Goal: Task Accomplishment & Management: Complete application form

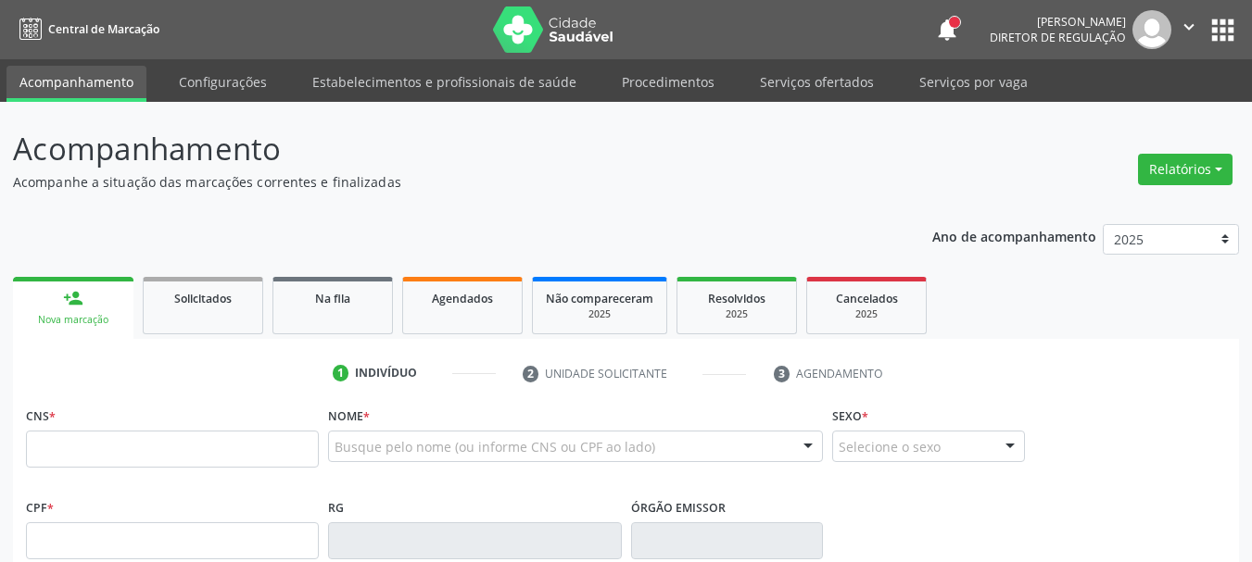
drag, startPoint x: 167, startPoint y: 448, endPoint x: 252, endPoint y: 449, distance: 85.2
drag, startPoint x: 252, startPoint y: 449, endPoint x: 556, endPoint y: 179, distance: 406.8
click at [556, 179] on p "Acompanhe a situação das marcações correntes e finalizadas" at bounding box center [442, 181] width 858 height 19
paste input "705 0024 0974 3450"
type input "705 0024 0974 3450"
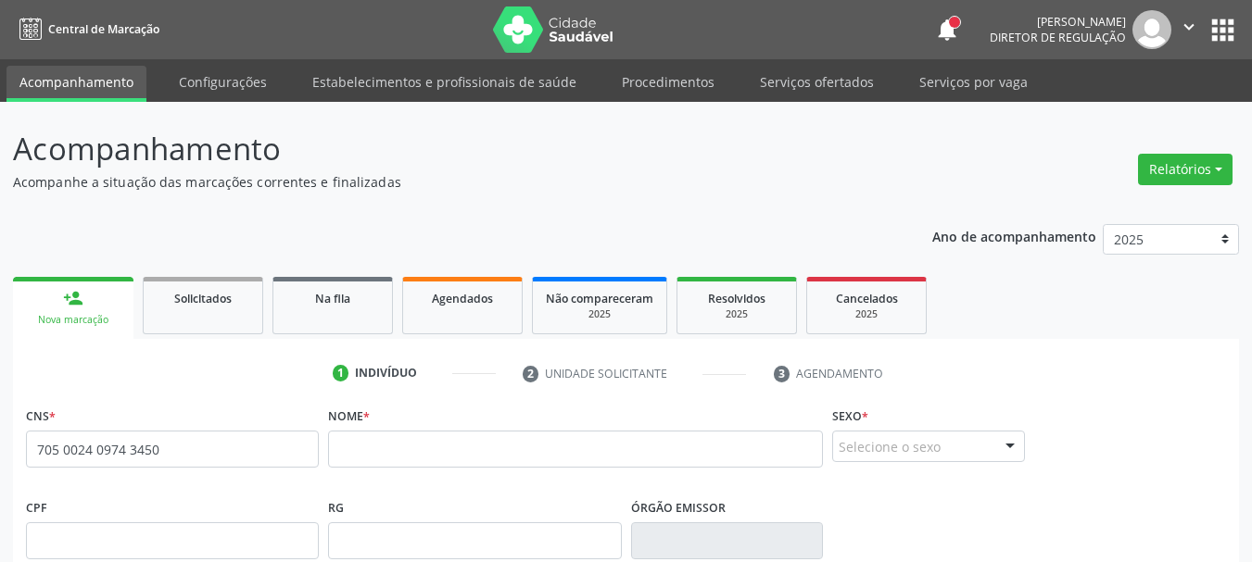
click at [1093, 374] on ul "1 Indivíduo 2 Unidade solicitante 3 Agendamento" at bounding box center [626, 374] width 1226 height 31
click at [495, 458] on input "text" at bounding box center [575, 449] width 495 height 37
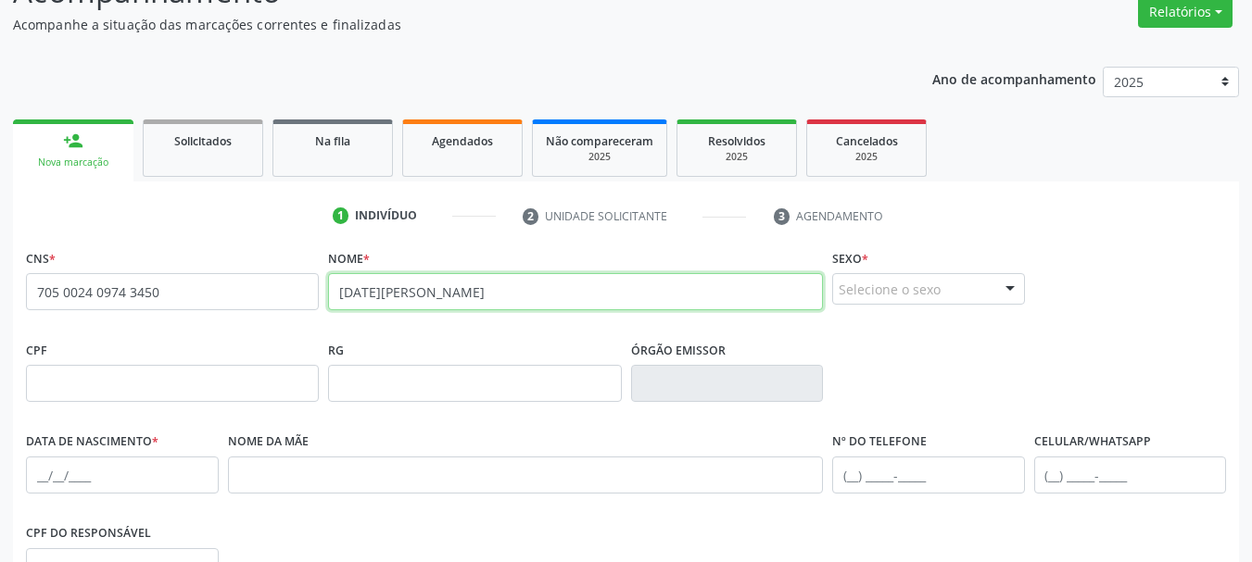
scroll to position [185, 0]
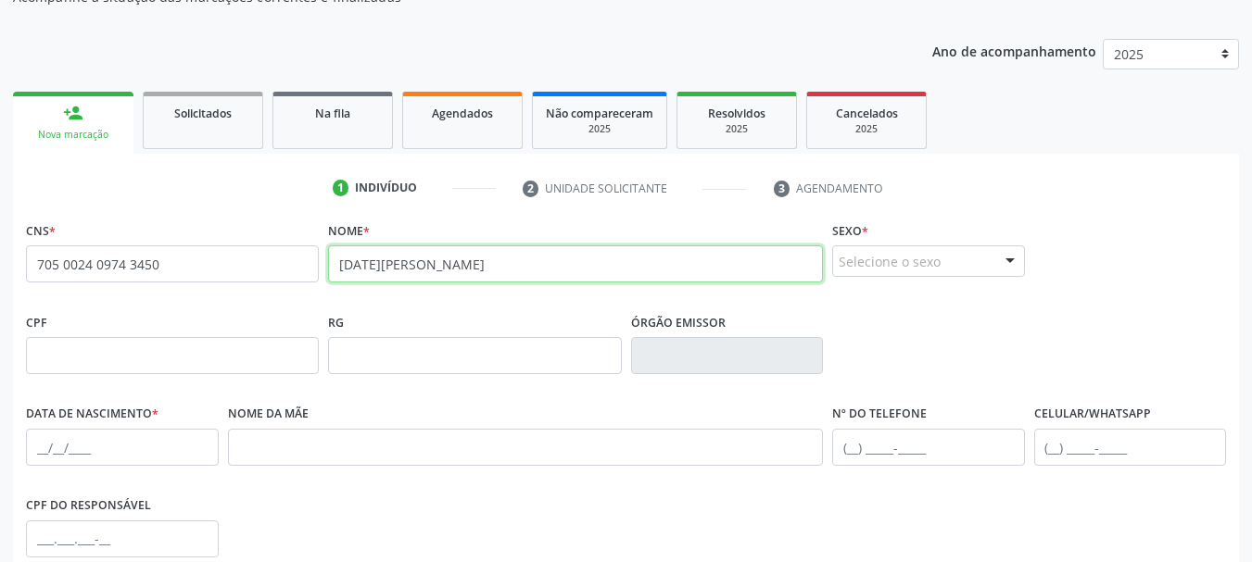
type input "[DATE][PERSON_NAME]"
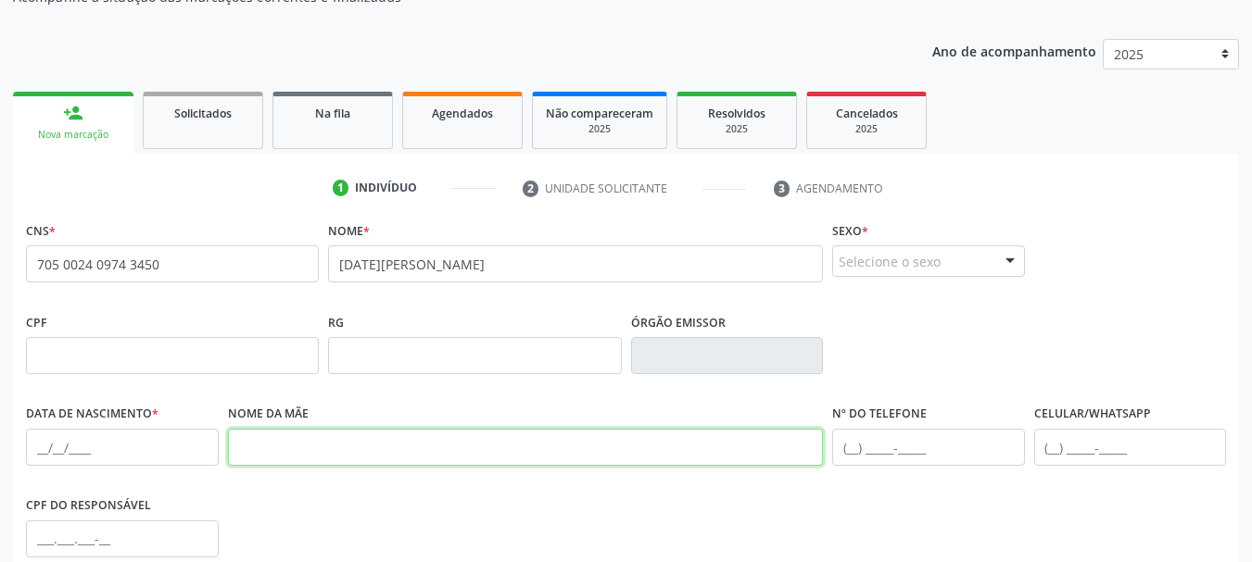
click at [331, 441] on input "text" at bounding box center [526, 447] width 596 height 37
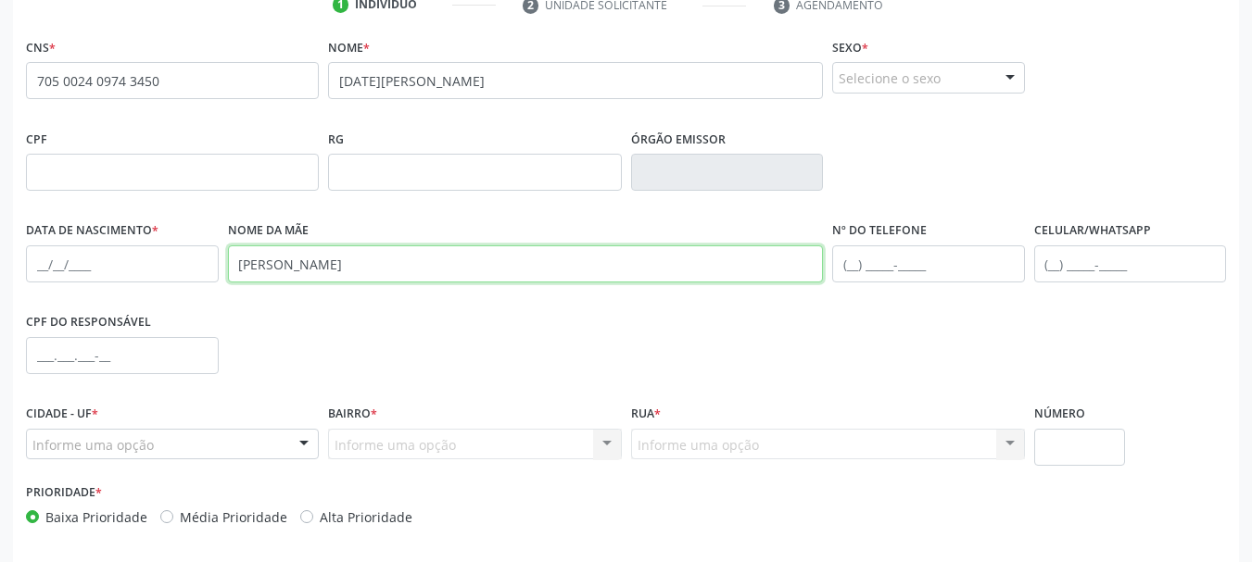
scroll to position [371, 0]
type input "[PERSON_NAME]"
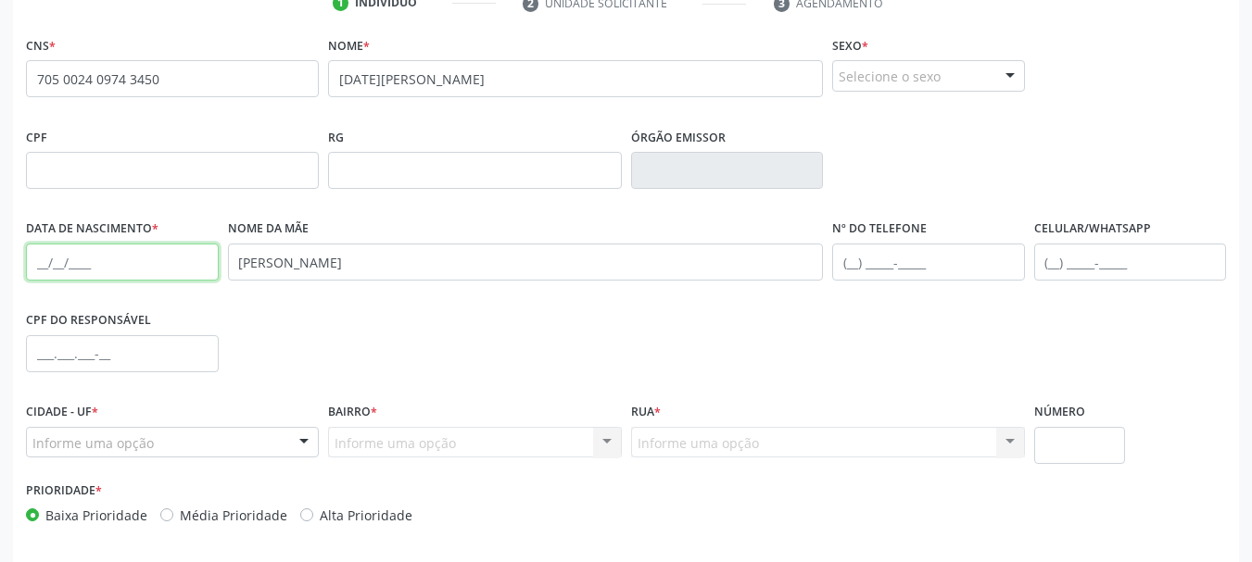
click at [38, 268] on input "text" at bounding box center [122, 262] width 193 height 37
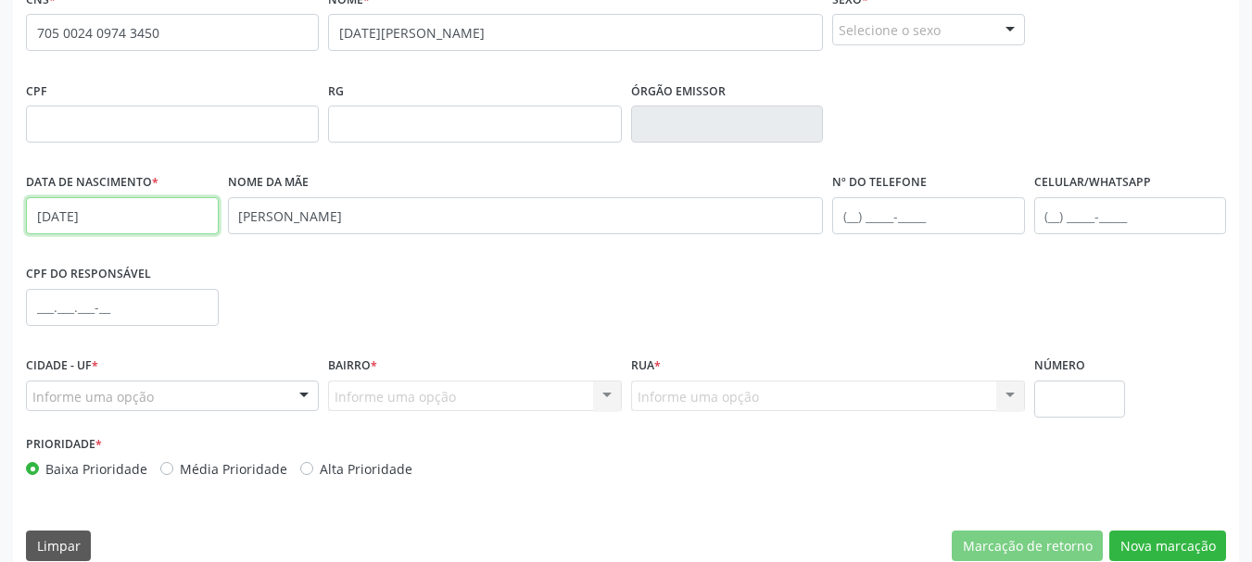
scroll to position [442, 0]
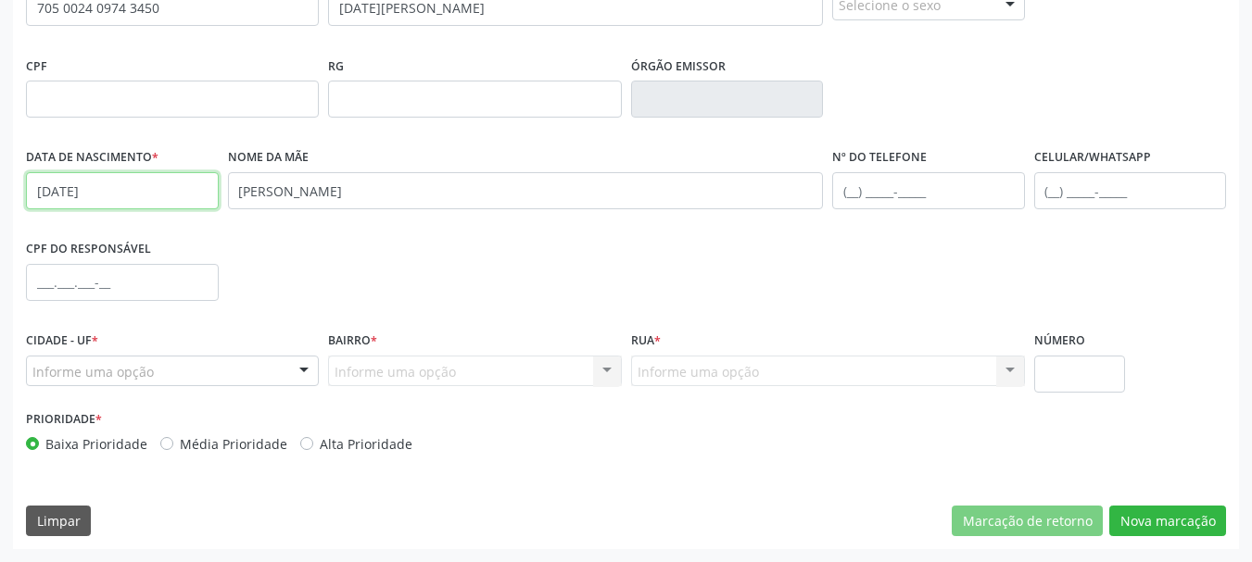
type input "[DATE]"
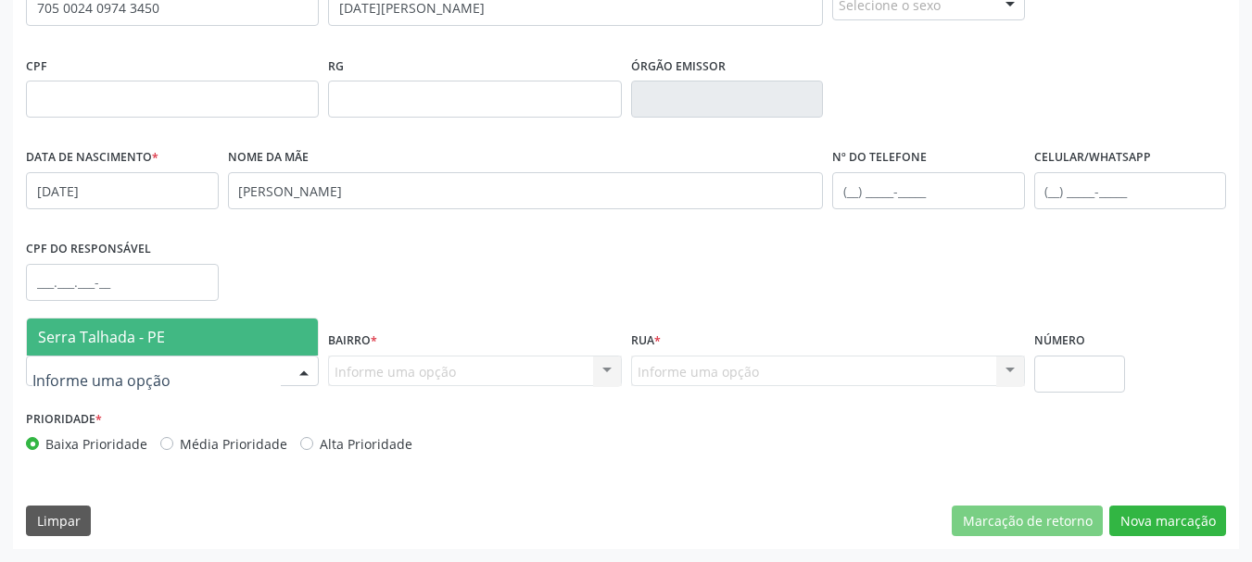
click at [110, 341] on span "Serra Talhada - PE" at bounding box center [101, 337] width 127 height 20
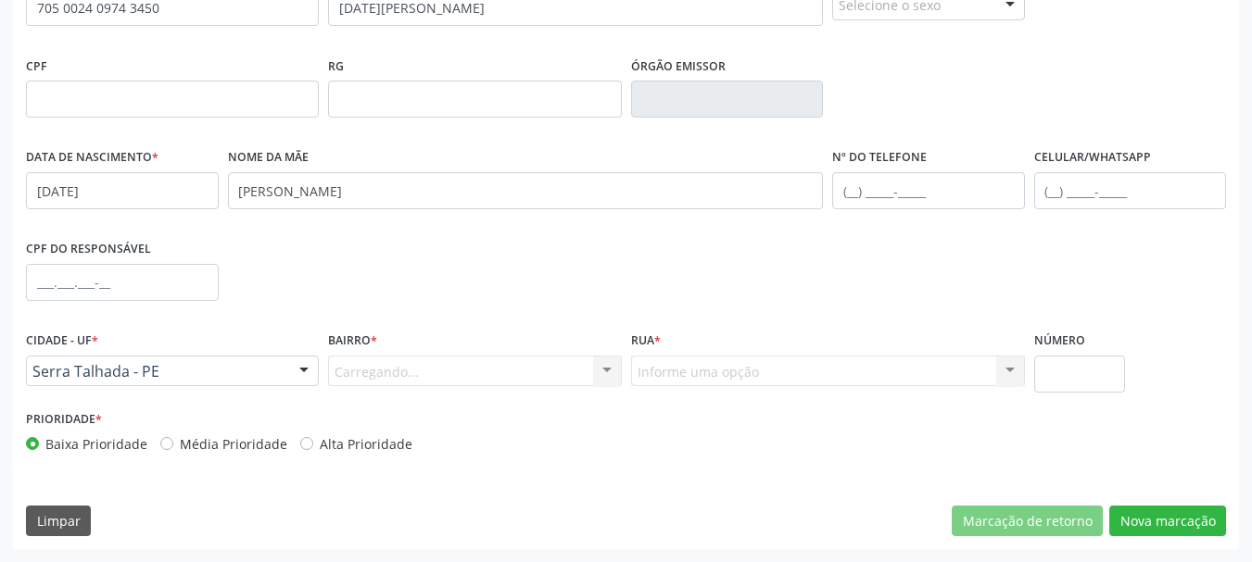
click at [391, 373] on div "Carregando... Nenhum resultado encontrado para: " " Nenhuma opção encontrada. D…" at bounding box center [474, 371] width 293 height 31
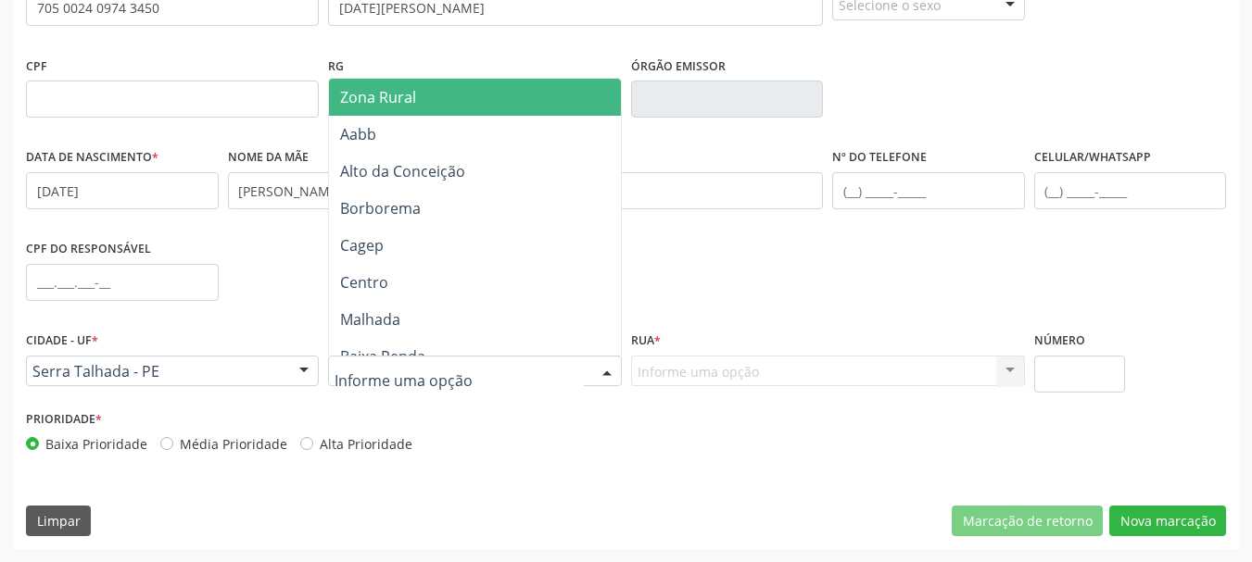
click at [396, 97] on span "Zona Rural" at bounding box center [378, 97] width 76 height 20
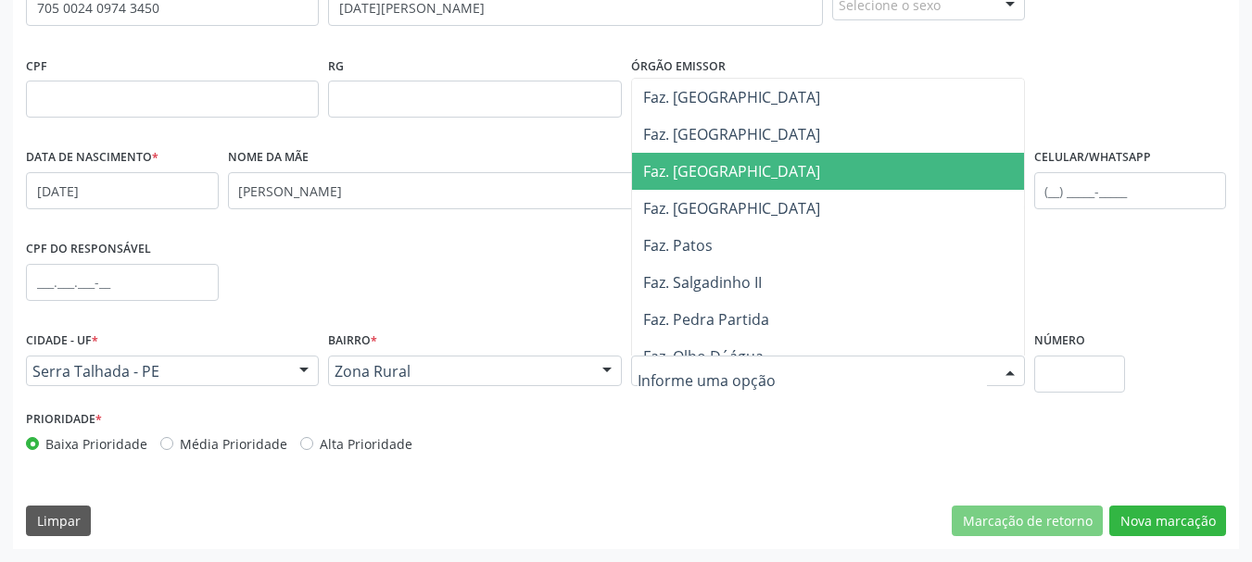
drag, startPoint x: 721, startPoint y: 162, endPoint x: 879, endPoint y: 261, distance: 186.9
click at [721, 163] on span "Faz. [GEOGRAPHIC_DATA]" at bounding box center [731, 171] width 177 height 20
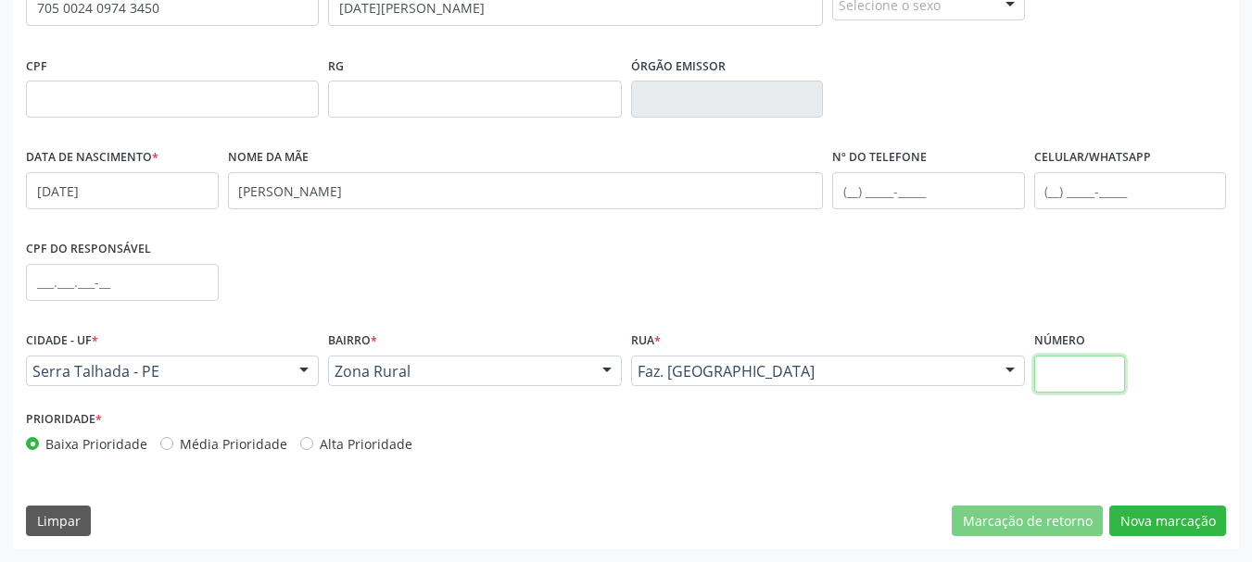
click at [1081, 367] on input "text" at bounding box center [1080, 374] width 92 height 37
type input "00"
click at [1181, 517] on button "Nova marcação" at bounding box center [1167, 521] width 117 height 31
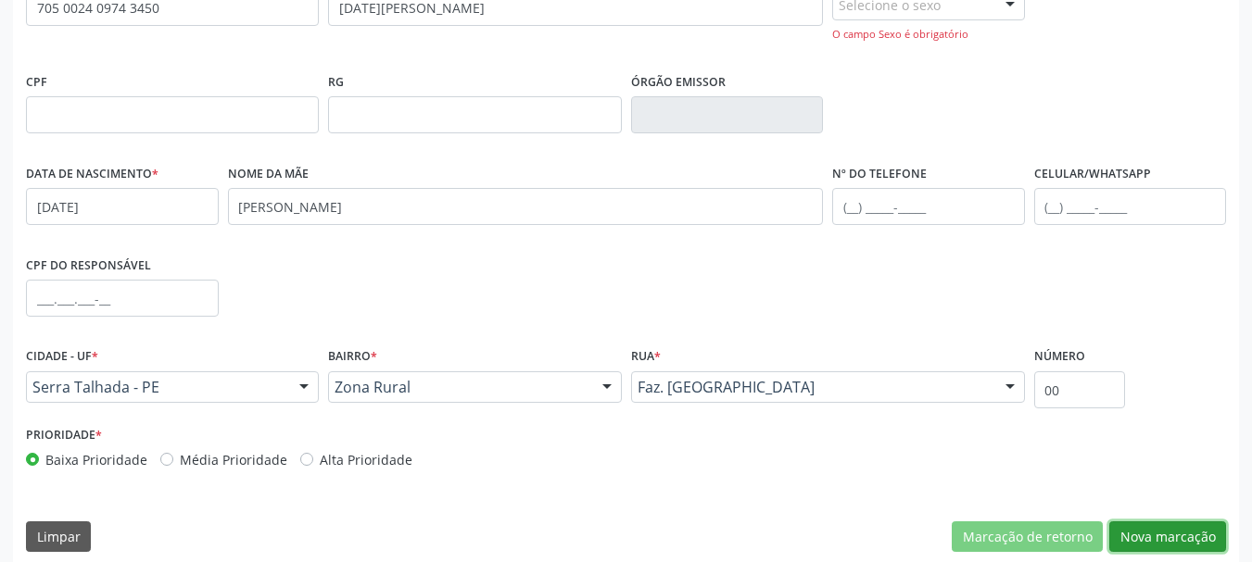
click at [1182, 534] on button "Nova marcação" at bounding box center [1167, 537] width 117 height 31
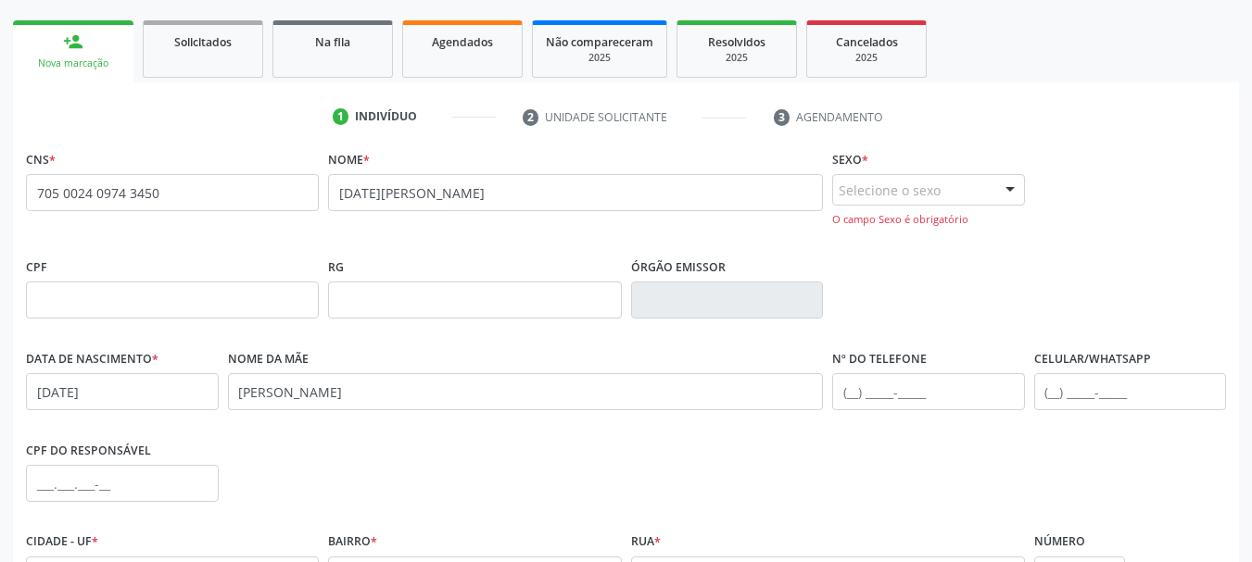
click at [926, 190] on div "Selecione o sexo" at bounding box center [928, 189] width 193 height 31
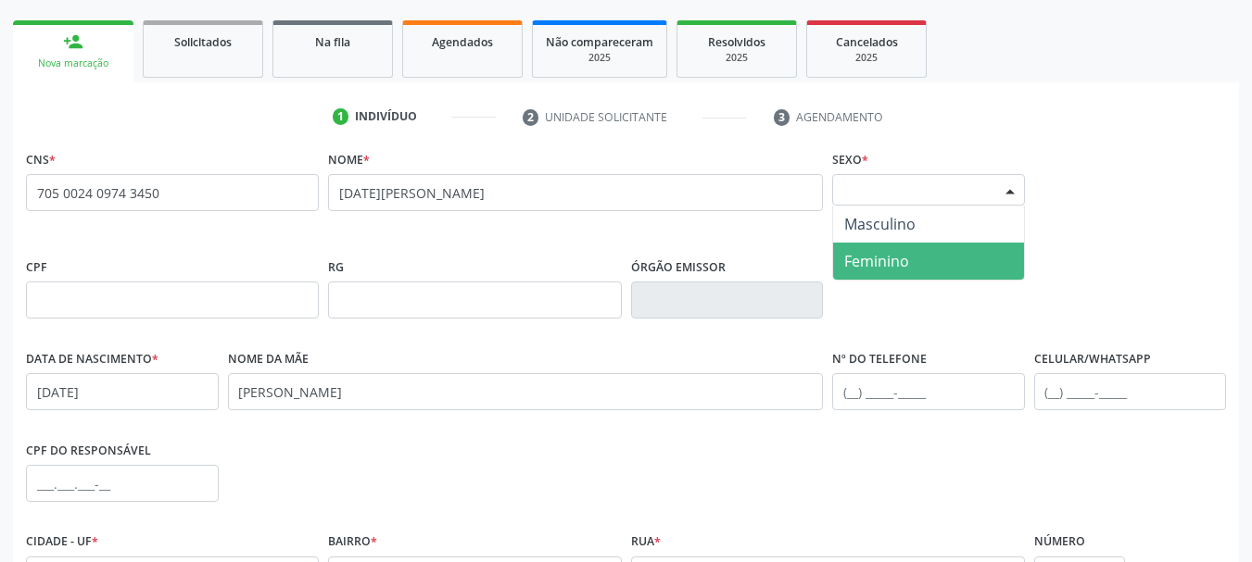
click at [893, 283] on div "CPF RG Órgão emissor" at bounding box center [625, 300] width 1209 height 92
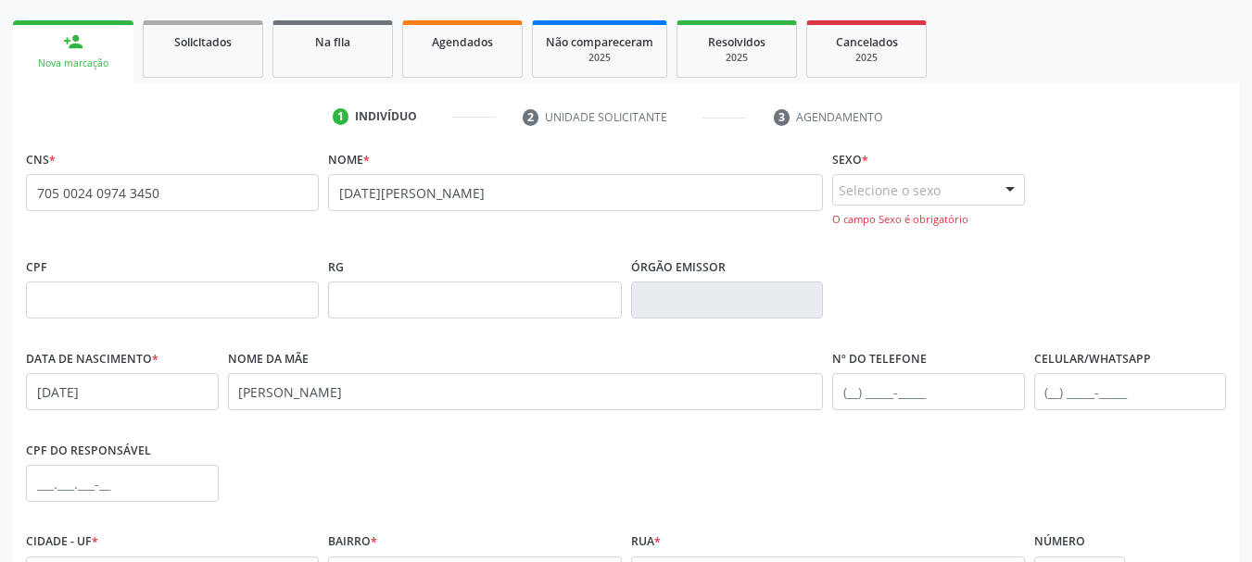
click at [914, 203] on div "Selecione o sexo" at bounding box center [928, 189] width 193 height 31
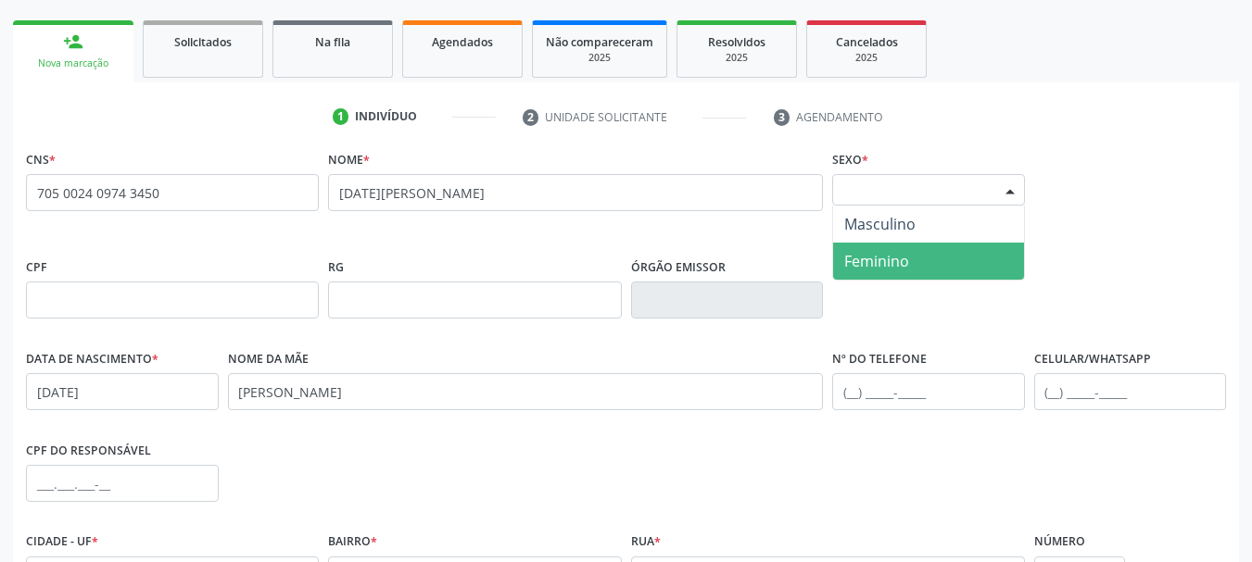
click at [920, 254] on span "Feminino" at bounding box center [928, 261] width 191 height 37
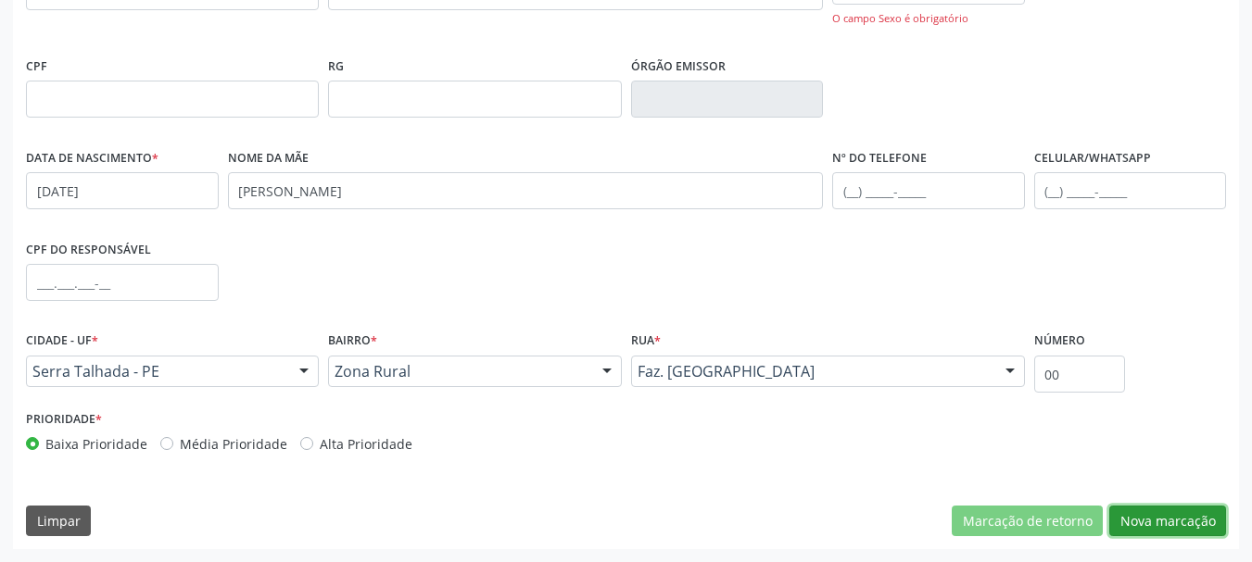
click at [1178, 507] on button "Nova marcação" at bounding box center [1167, 521] width 117 height 31
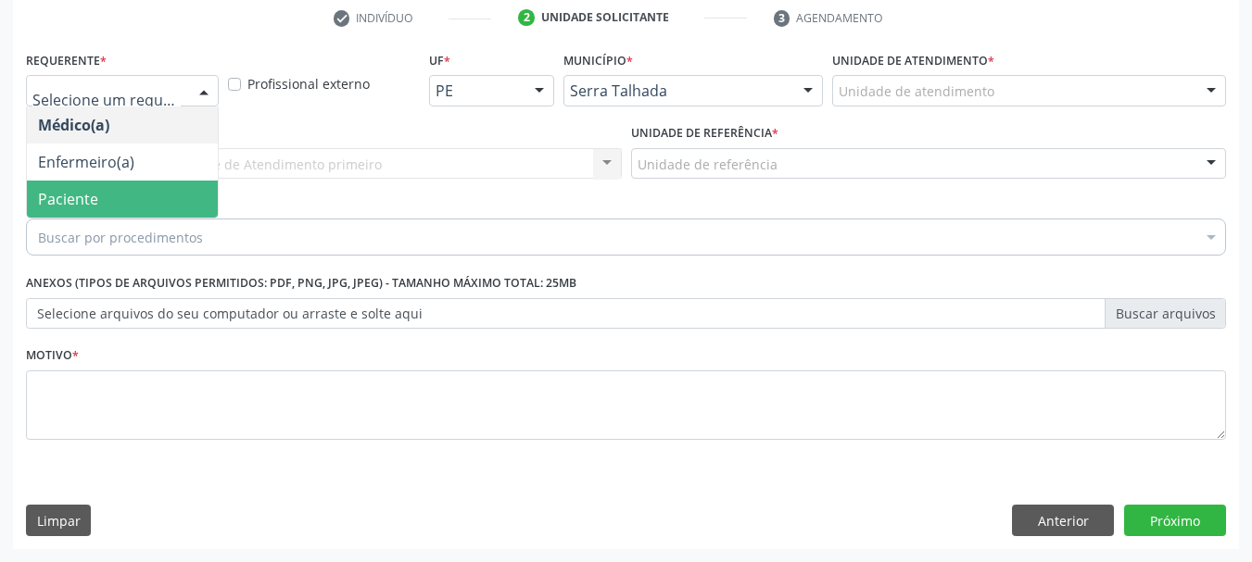
click at [111, 188] on span "Paciente" at bounding box center [122, 199] width 191 height 37
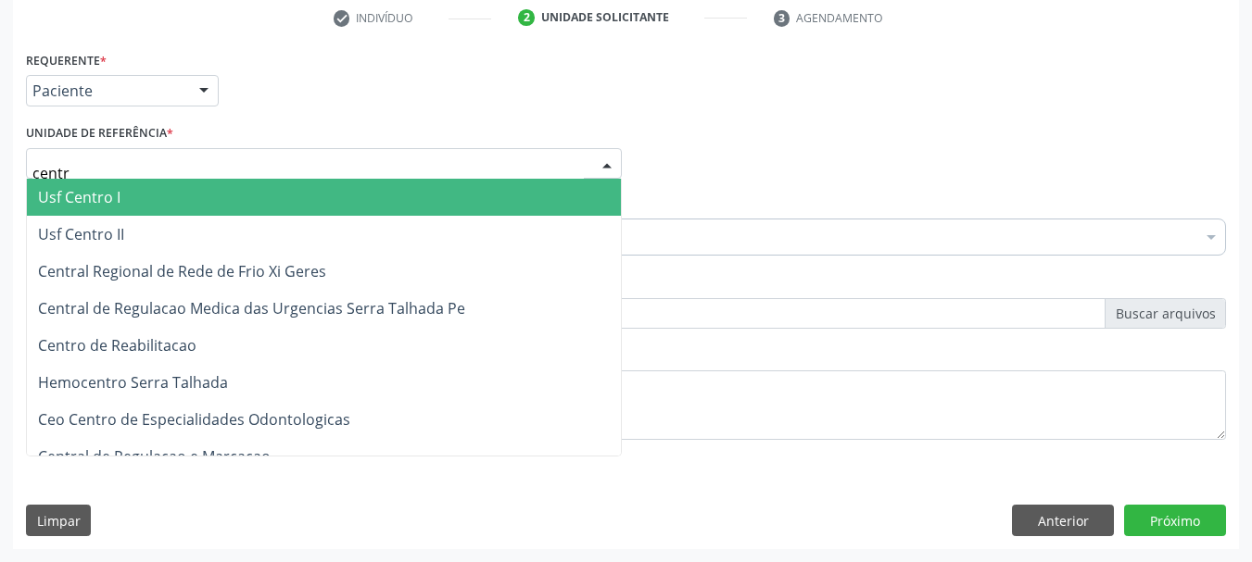
type input "centro"
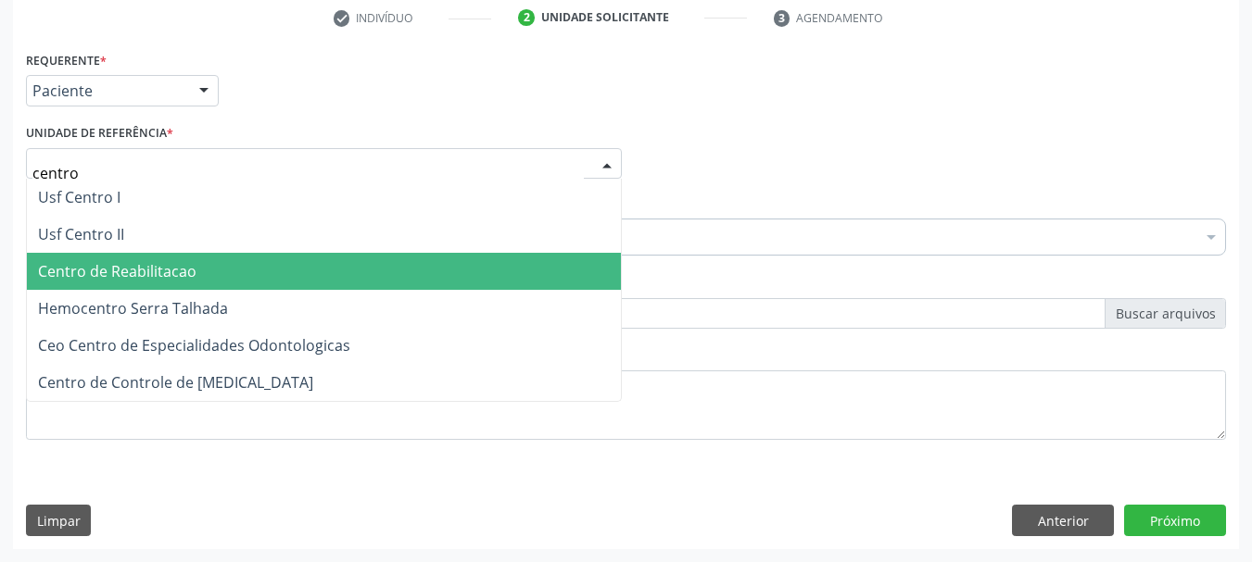
click at [124, 281] on span "Centro de Reabilitacao" at bounding box center [117, 271] width 158 height 20
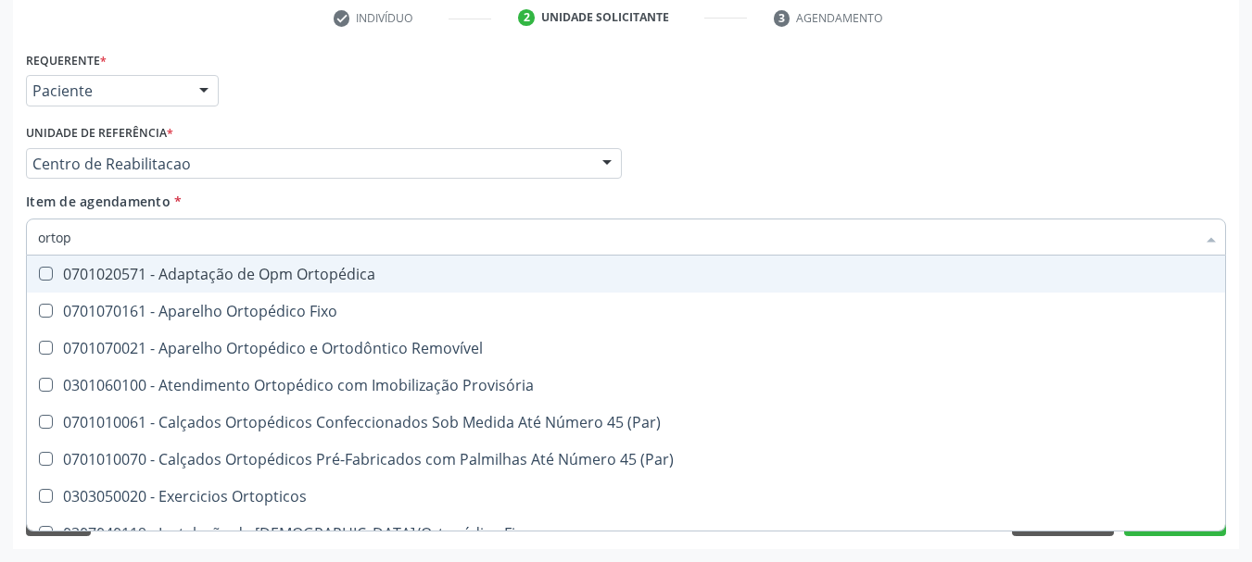
type input "ortope"
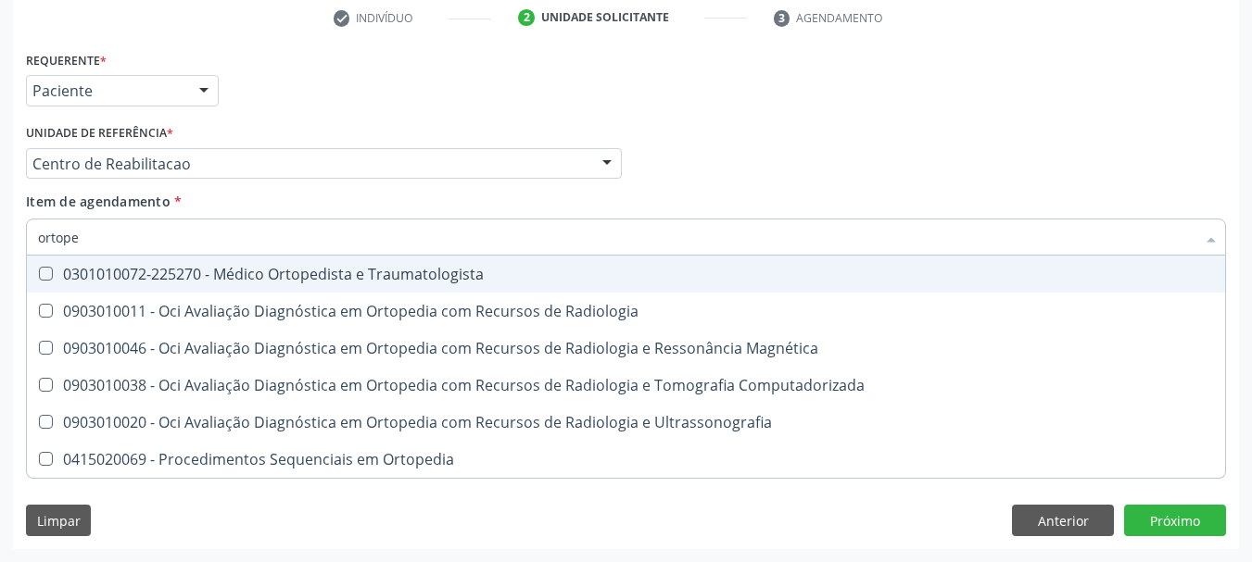
click at [136, 271] on div "0301010072-225270 - Médico Ortopedista e Traumatologista" at bounding box center [626, 274] width 1176 height 15
checkbox Traumatologista "true"
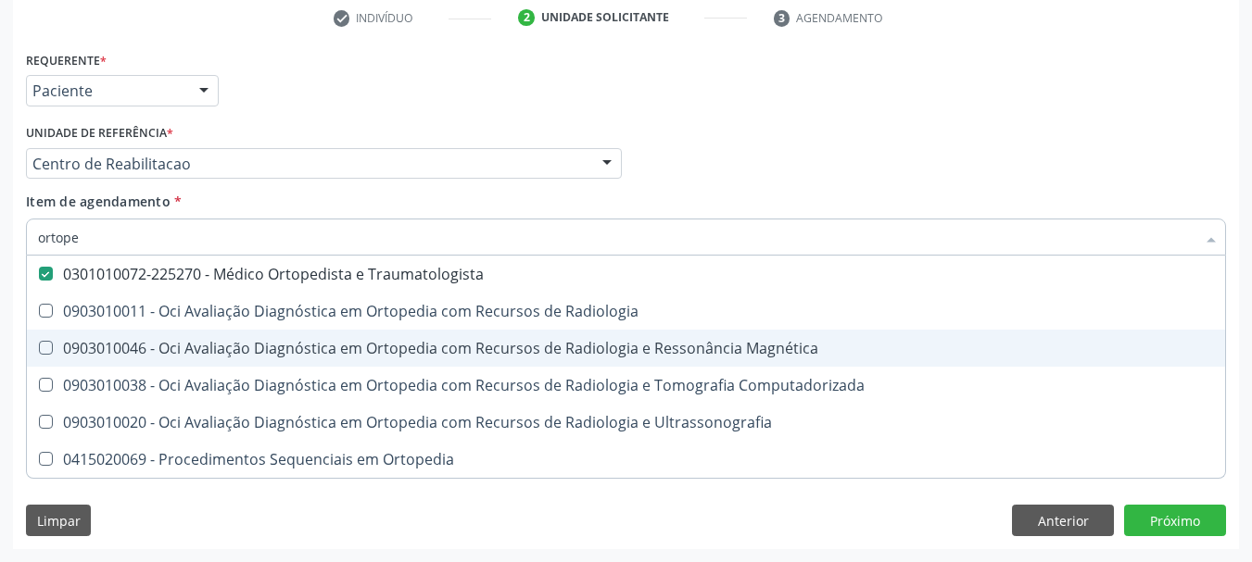
click at [953, 120] on div "Médico Solicitante Por favor, selecione a Unidade de Atendimento primeiro Nenhu…" at bounding box center [625, 156] width 1209 height 72
checkbox Radiologia "true"
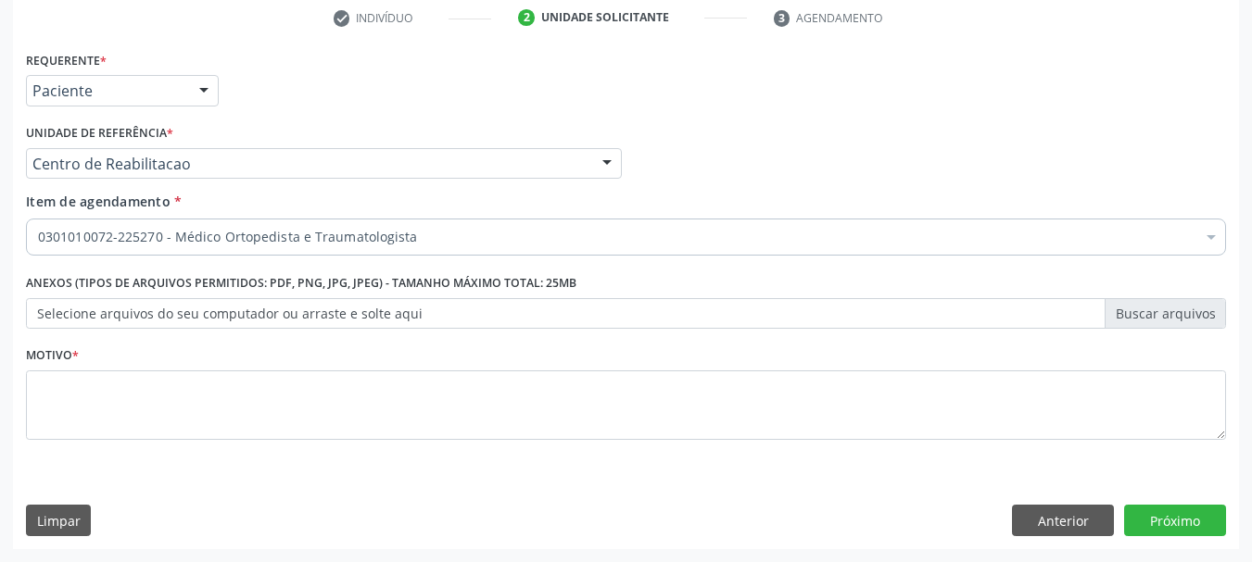
click at [184, 360] on div "Motivo *" at bounding box center [626, 391] width 1200 height 98
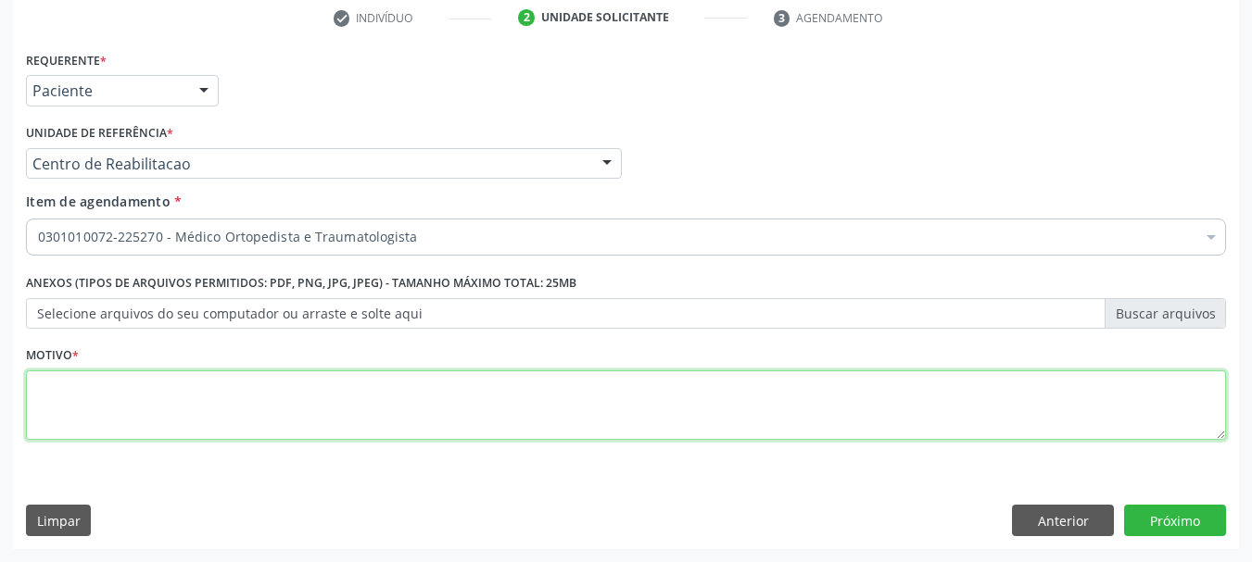
click at [166, 400] on textarea at bounding box center [626, 406] width 1200 height 70
type textarea ";"
type textarea "...."
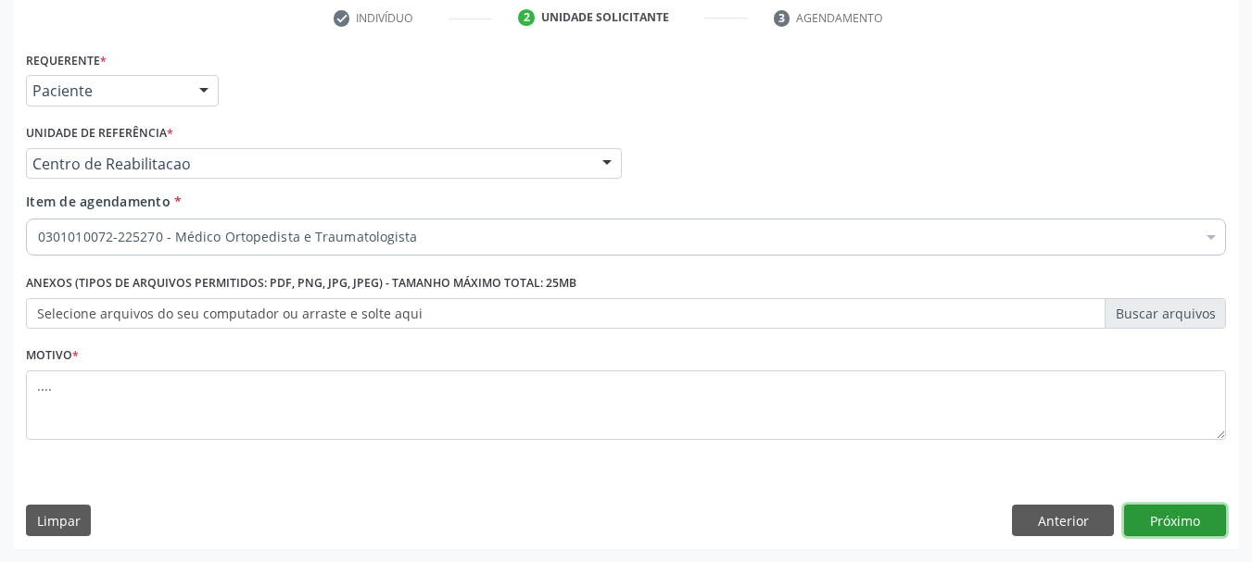
click at [1170, 516] on button "Próximo" at bounding box center [1175, 520] width 102 height 31
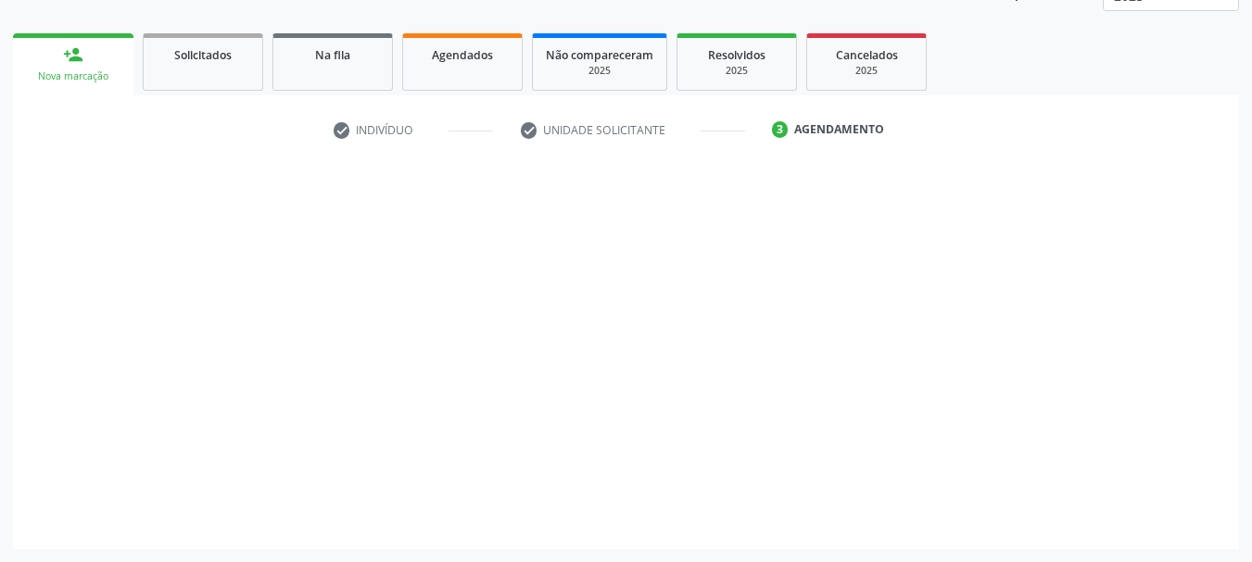
scroll to position [244, 0]
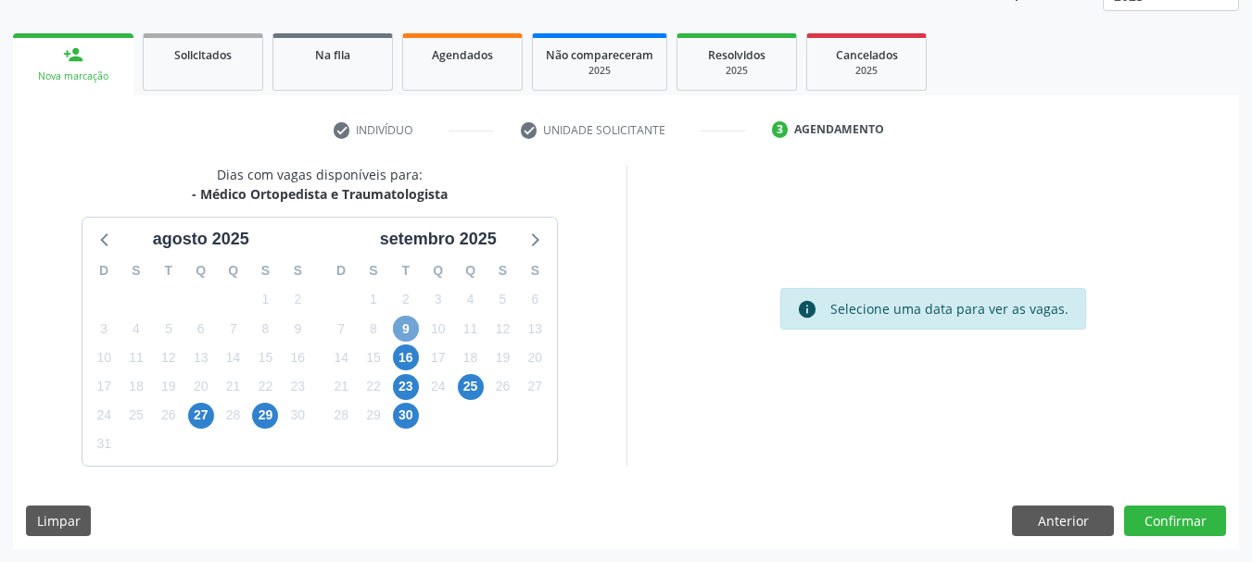
click at [406, 321] on span "9" at bounding box center [406, 329] width 26 height 26
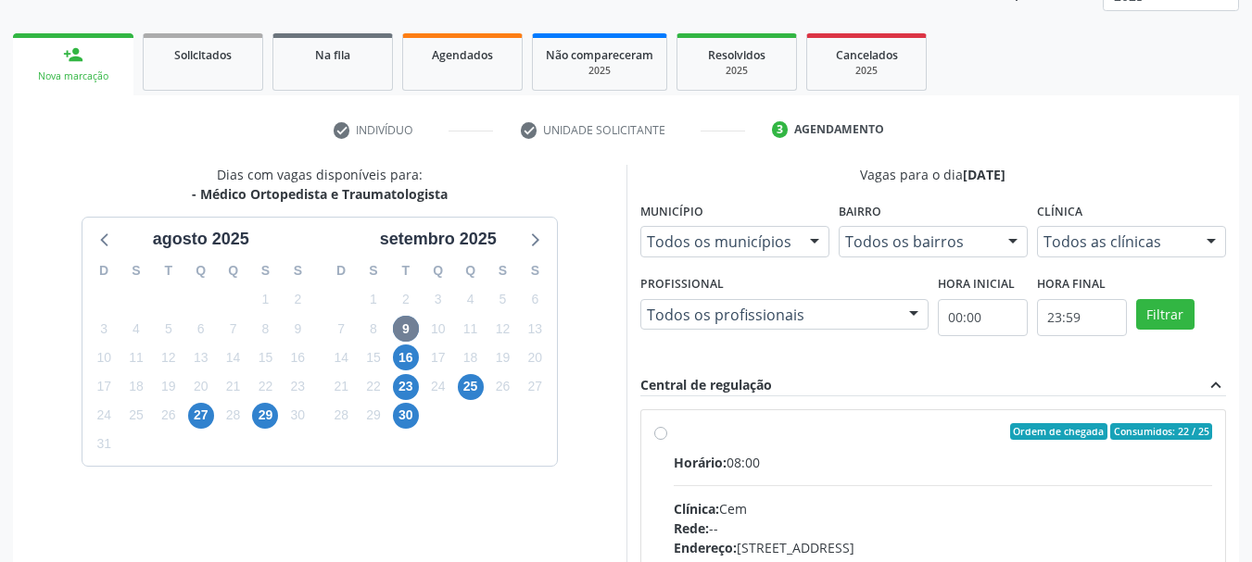
click at [677, 417] on div "Ordem de chegada Consumidos: 22 / 25 Horário: 08:00 Clínica: Cem Rede: -- Ender…" at bounding box center [933, 565] width 585 height 310
radio input "true"
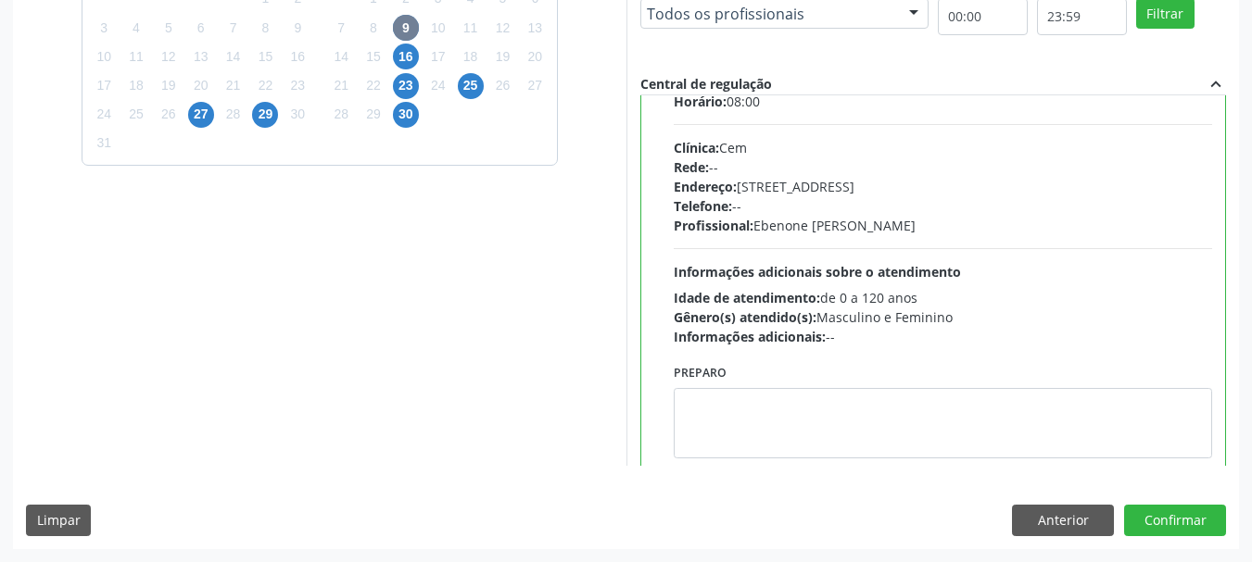
scroll to position [92, 0]
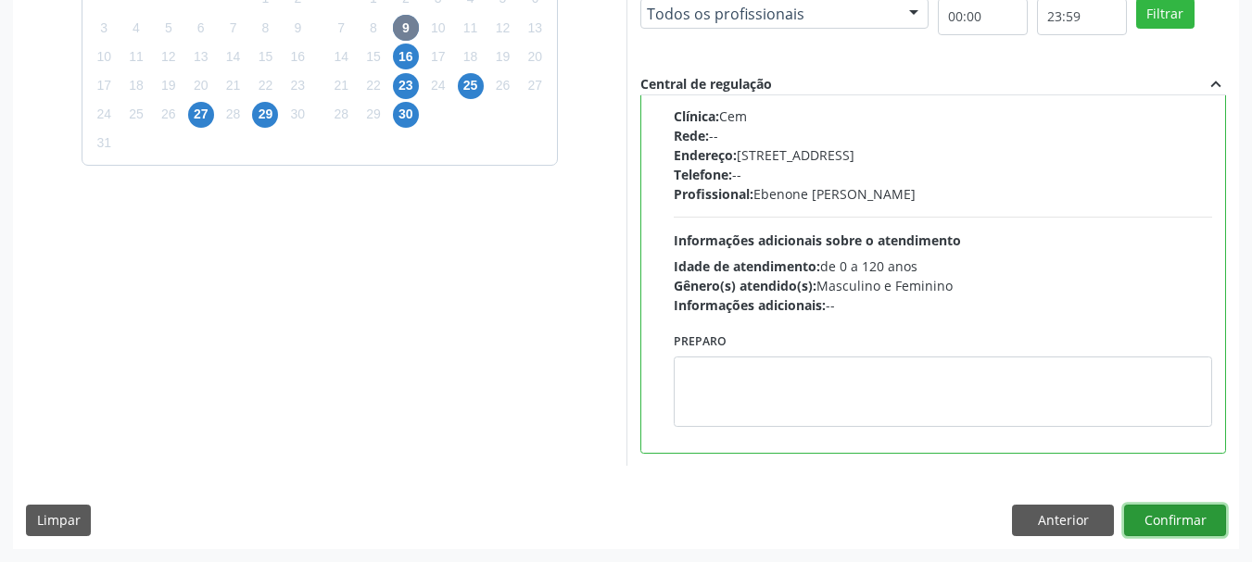
click at [1198, 534] on button "Confirmar" at bounding box center [1175, 520] width 102 height 31
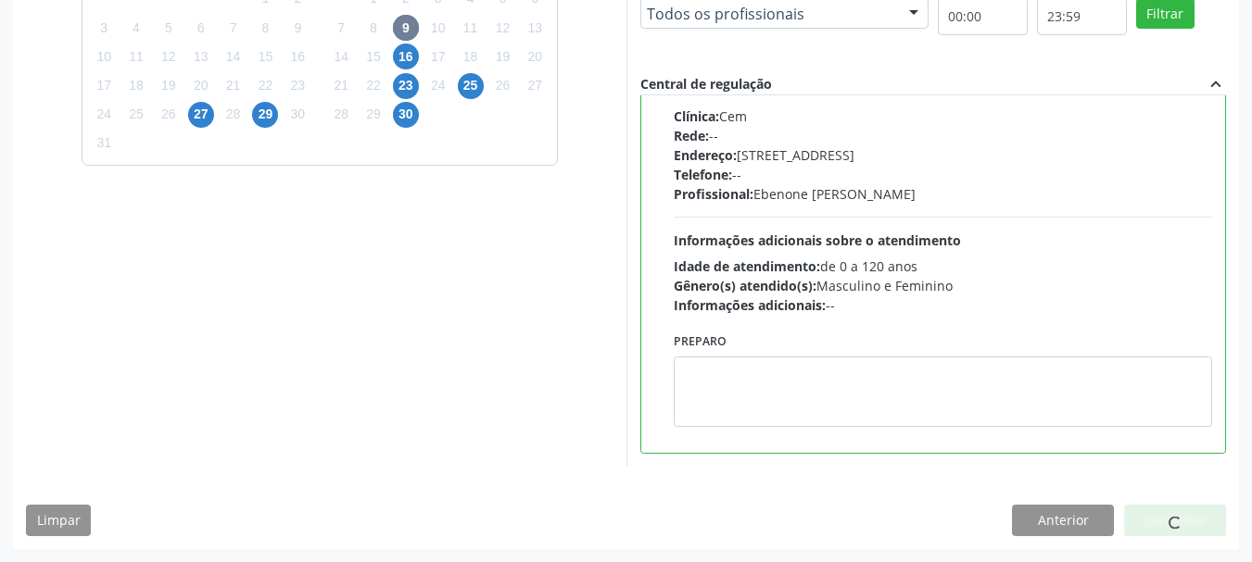
scroll to position [49, 0]
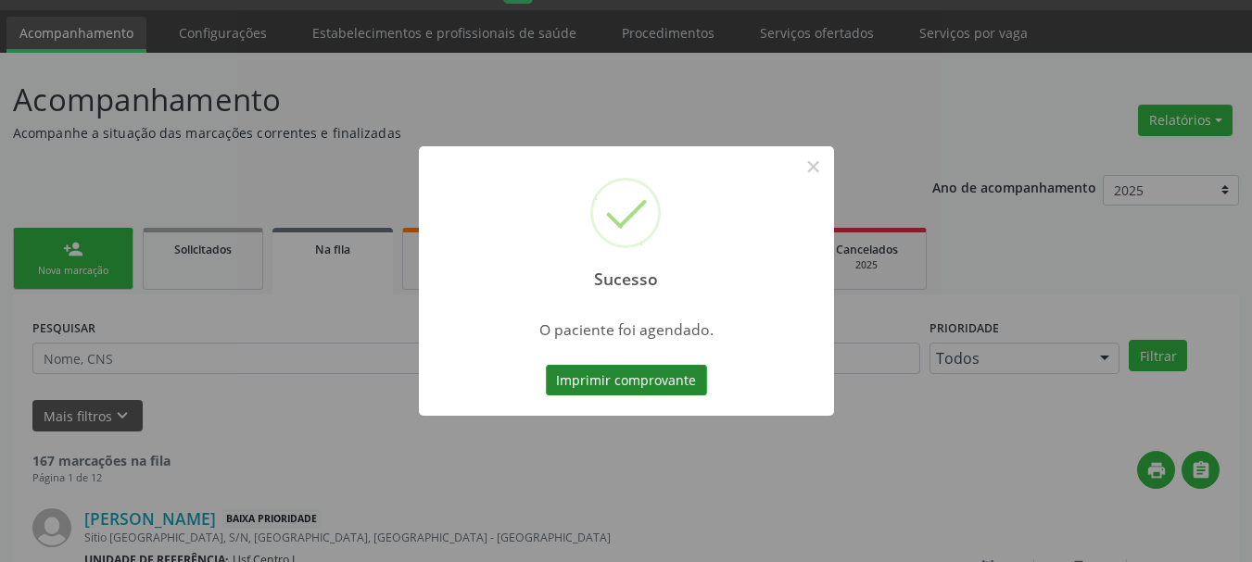
click at [614, 374] on button "Imprimir comprovante" at bounding box center [626, 380] width 161 height 31
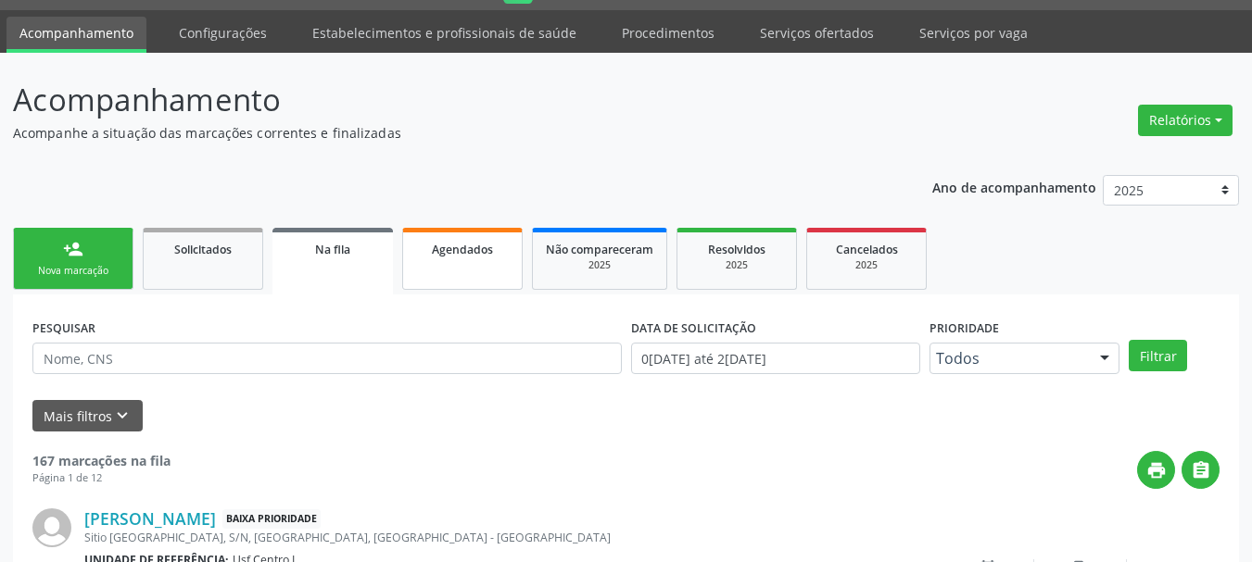
click at [455, 259] on link "Agendados" at bounding box center [462, 259] width 120 height 62
select select "7"
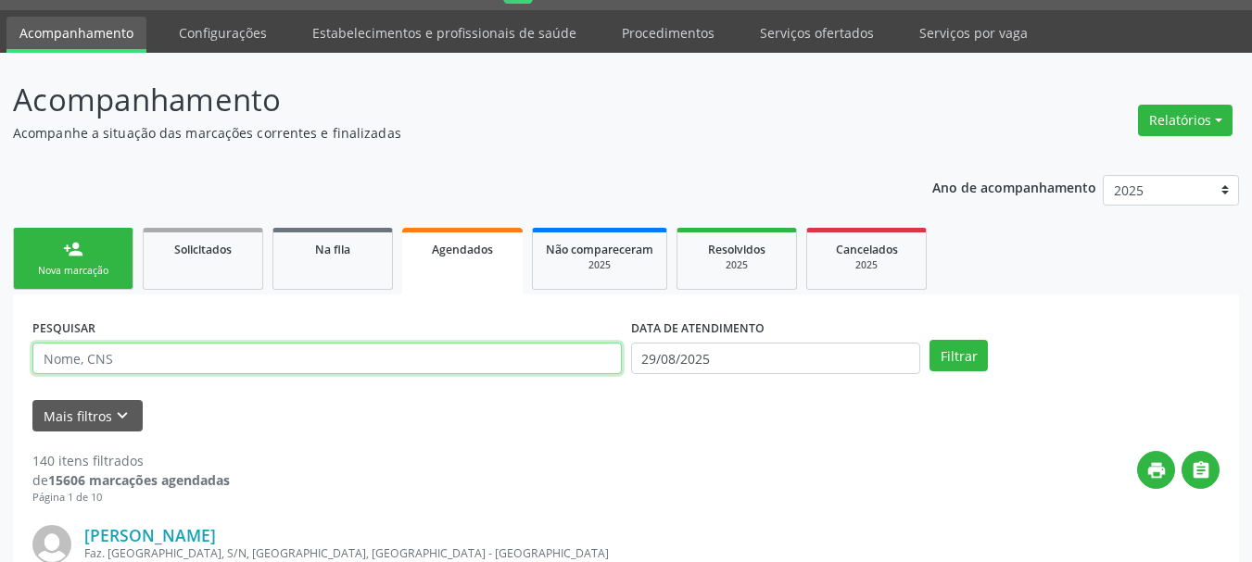
paste input "705 0024 0974 3450"
type input "705 0024 0974 3450"
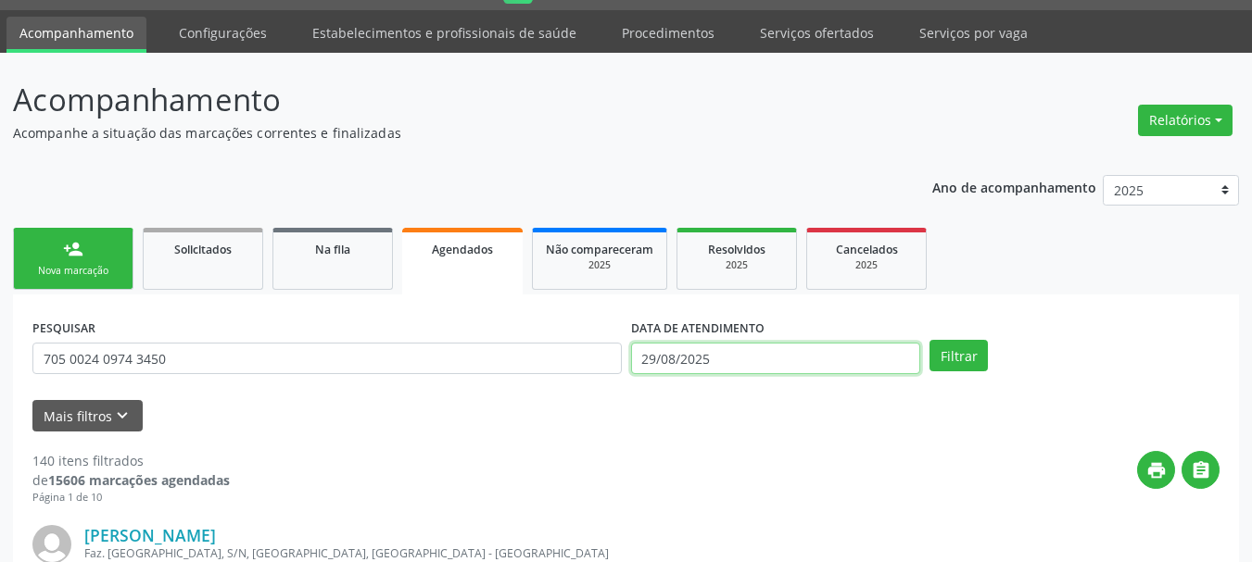
click at [675, 362] on input "29/08/2025" at bounding box center [776, 358] width 290 height 31
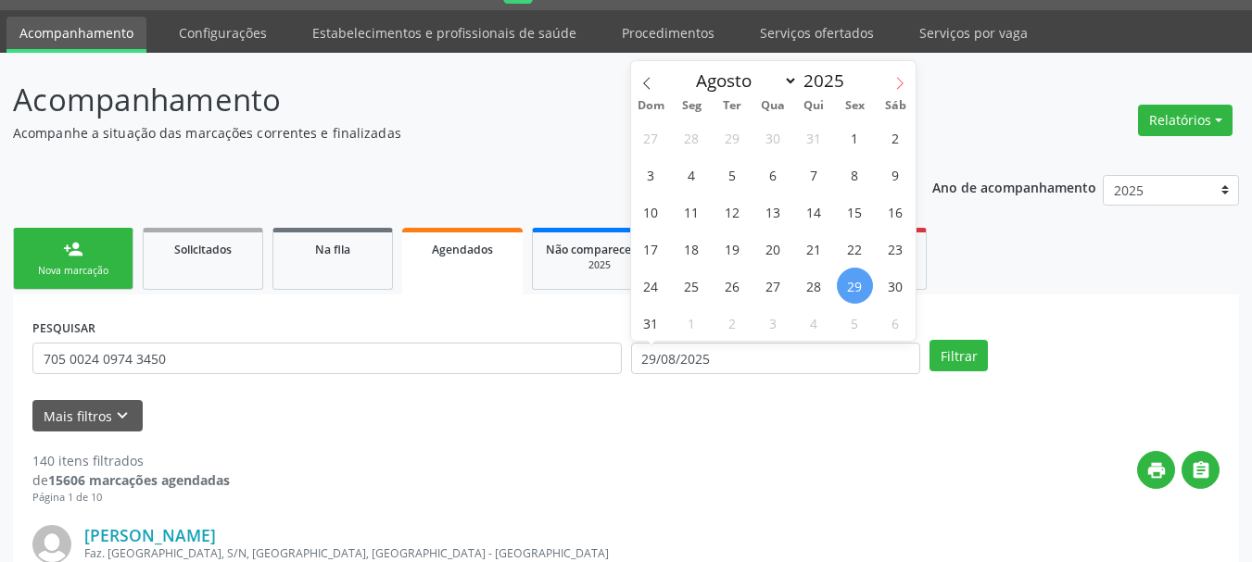
click at [896, 84] on icon at bounding box center [899, 83] width 13 height 13
select select "8"
click at [721, 174] on span "9" at bounding box center [732, 175] width 36 height 36
type input "[DATE]"
click at [727, 163] on span "9" at bounding box center [732, 175] width 36 height 36
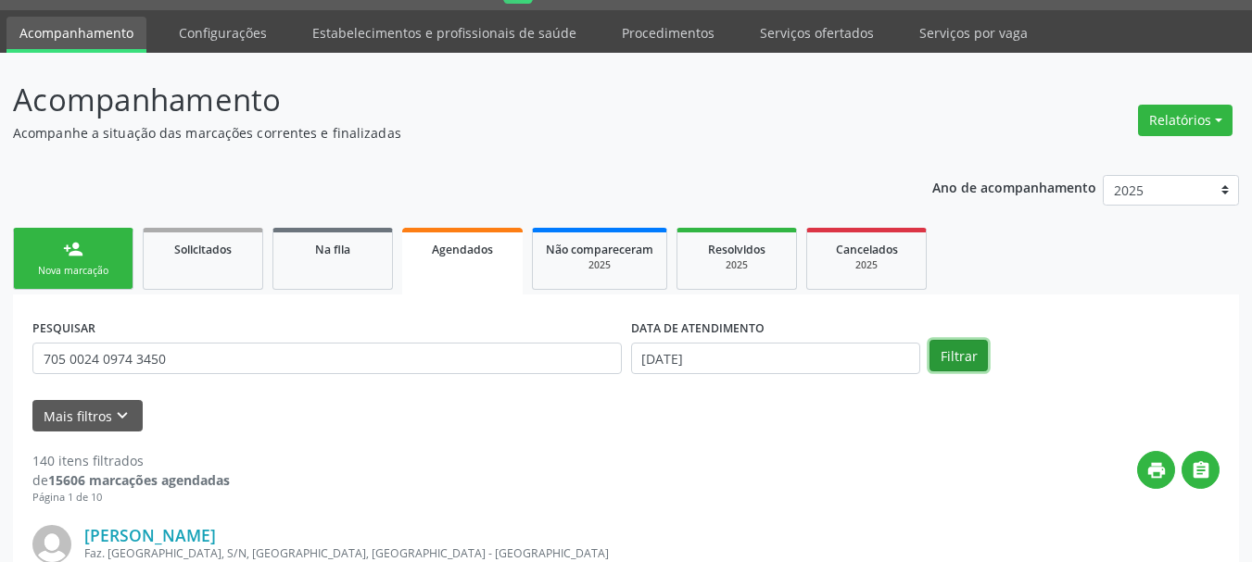
click at [962, 344] on button "Filtrar" at bounding box center [958, 355] width 58 height 31
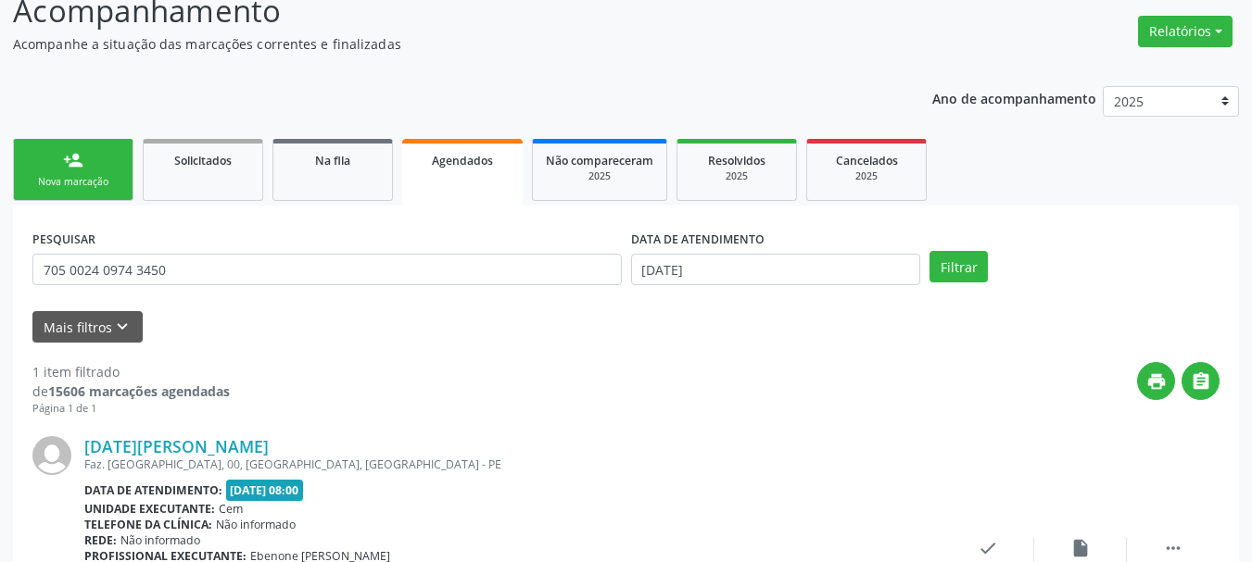
scroll to position [307, 0]
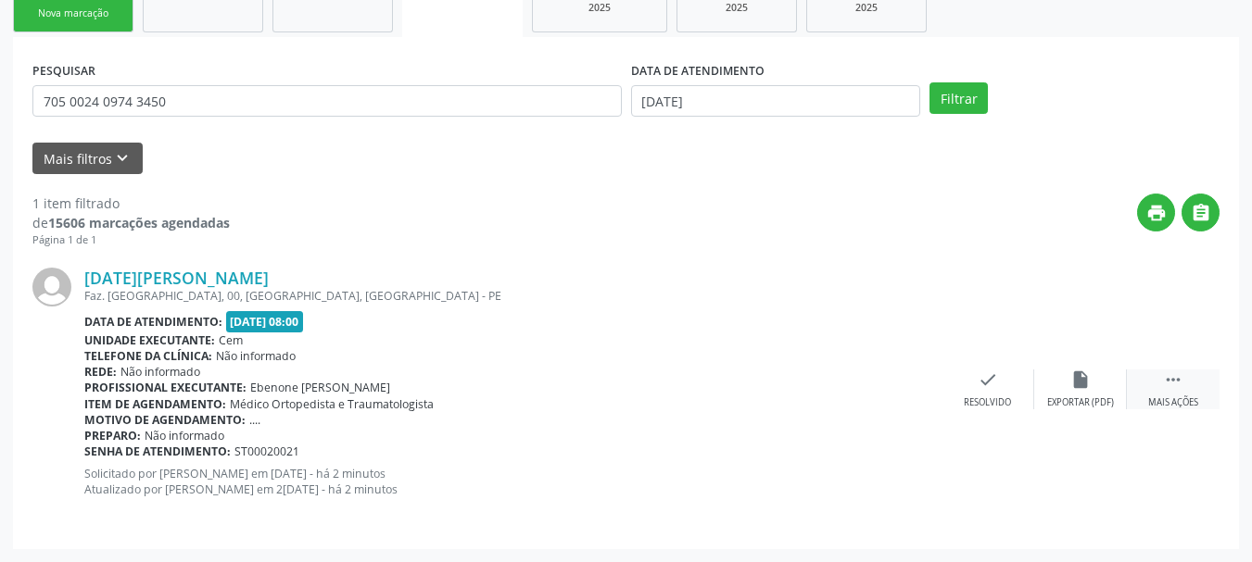
click at [1170, 376] on icon "" at bounding box center [1173, 380] width 20 height 20
click at [833, 397] on div "print Imprimir" at bounding box center [802, 390] width 93 height 40
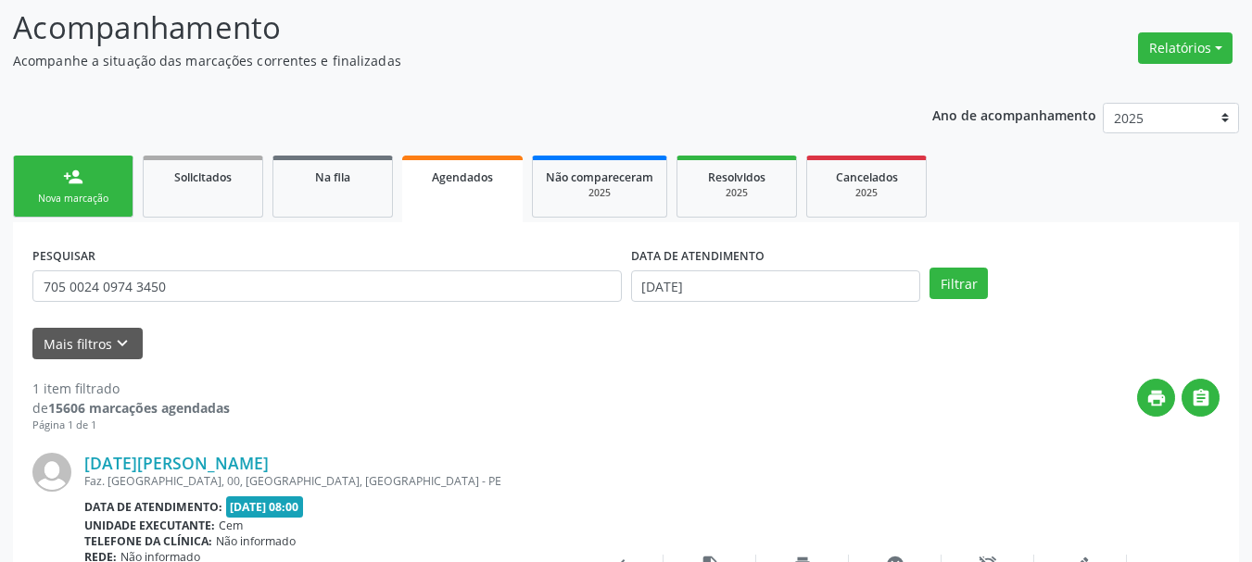
scroll to position [0, 0]
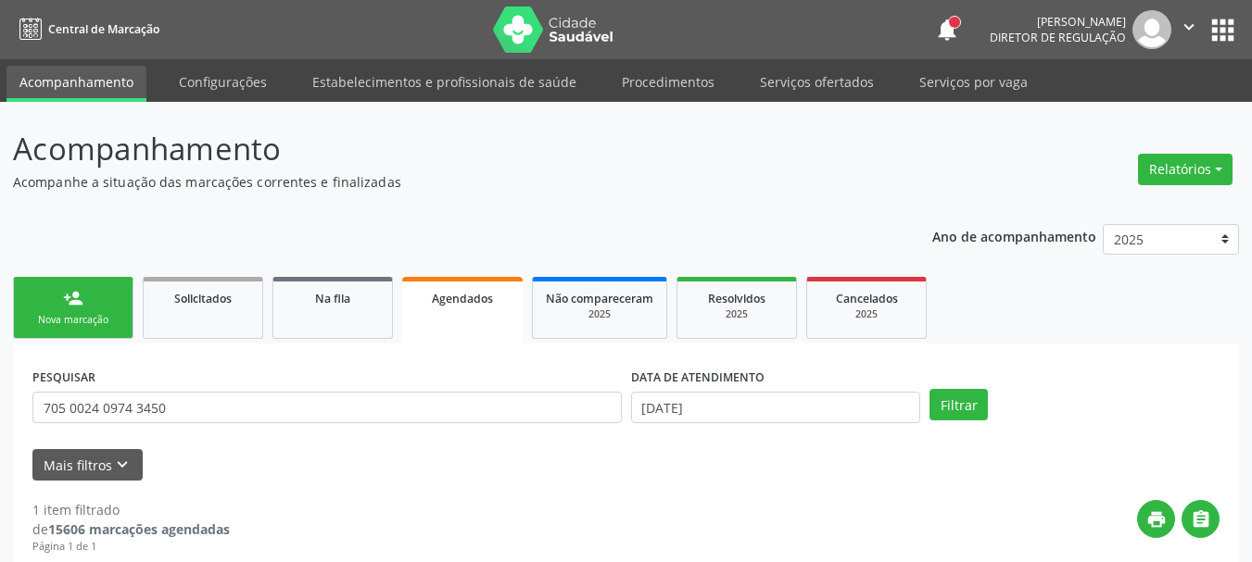
click at [1210, 36] on button "apps" at bounding box center [1222, 30] width 32 height 32
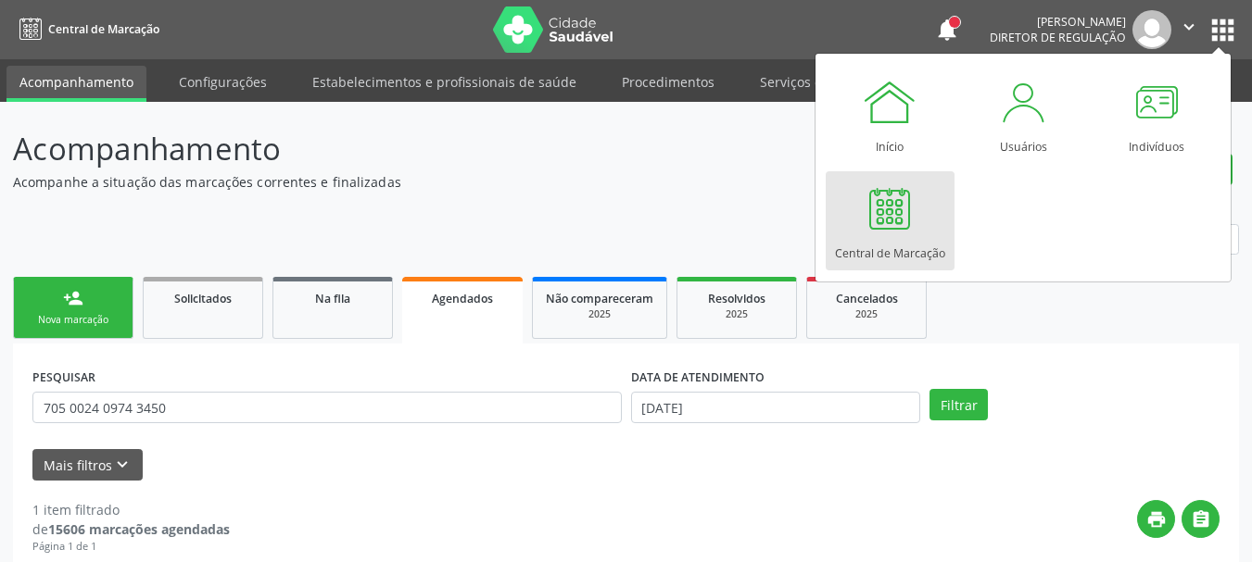
click at [898, 212] on div at bounding box center [890, 209] width 56 height 56
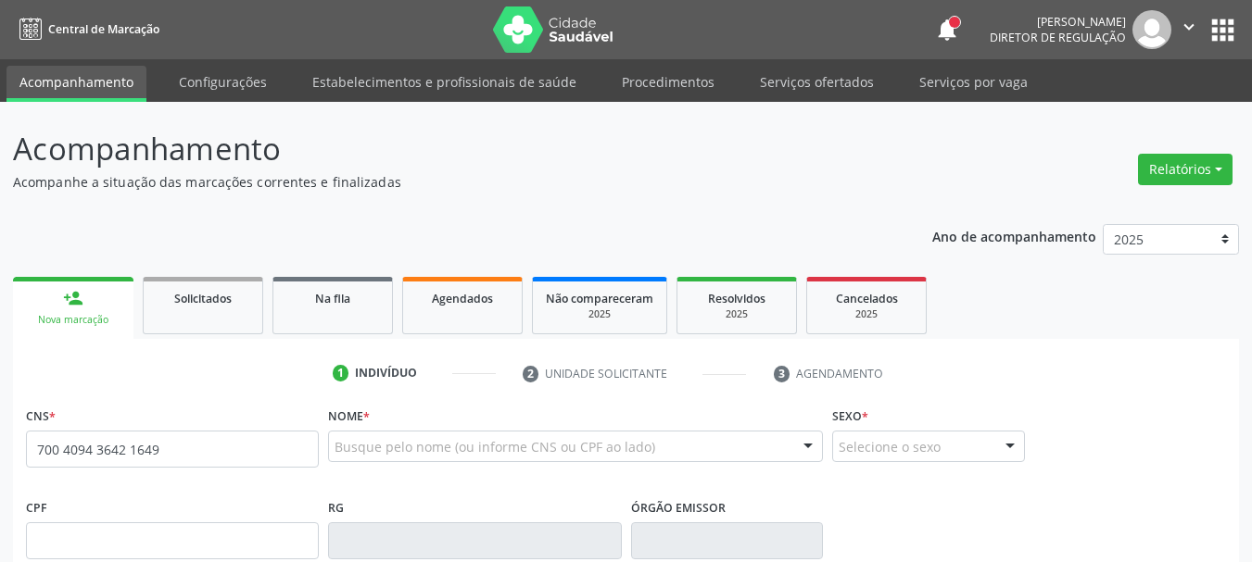
type input "700 4094 3642 1649"
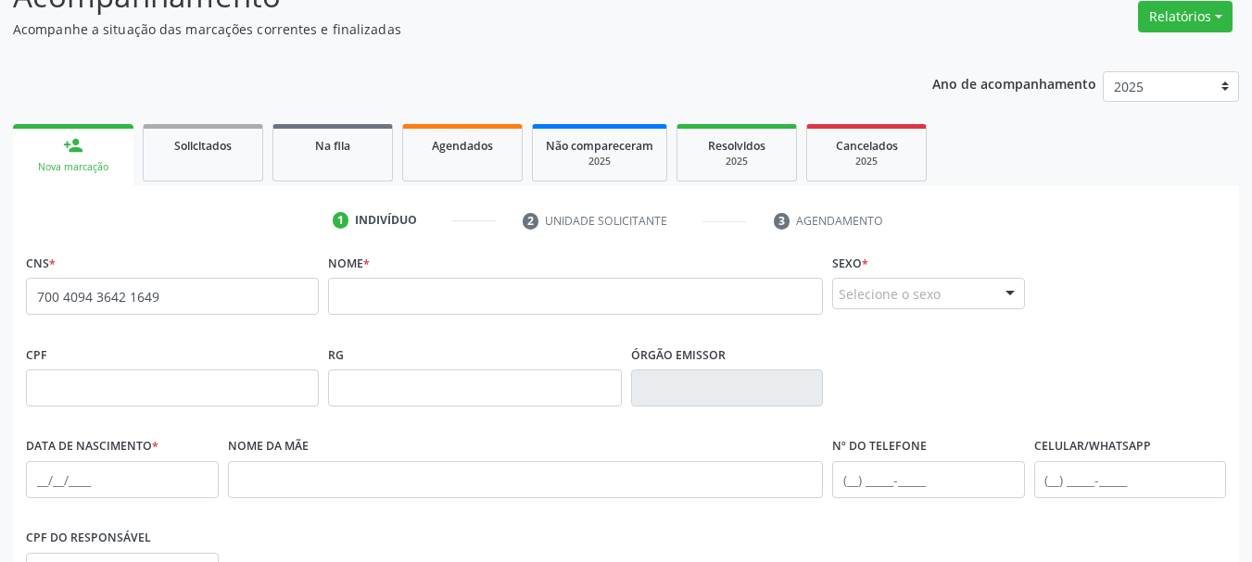
scroll to position [185, 0]
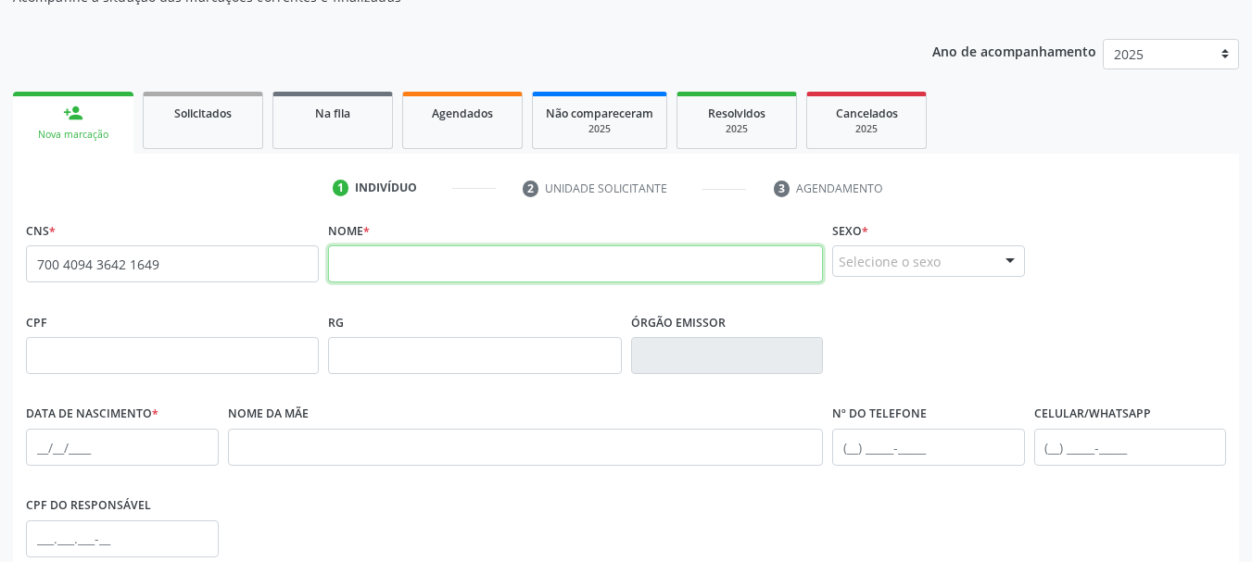
click at [354, 271] on input "text" at bounding box center [575, 264] width 495 height 37
type input "Maria Bernadete Barbosa"
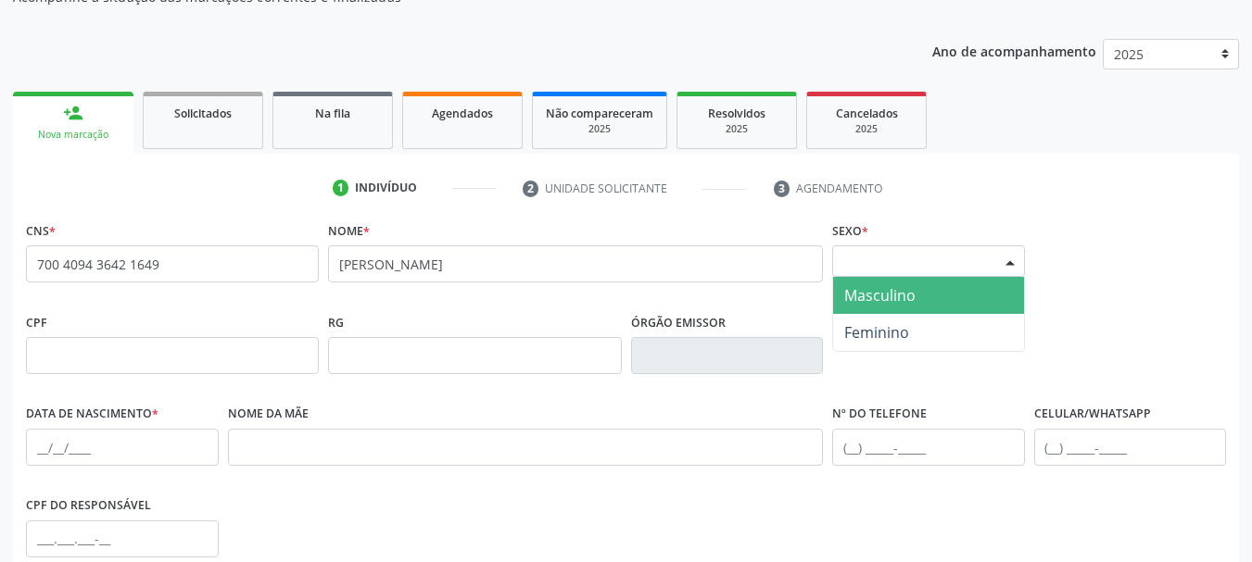
click at [857, 258] on div "Selecione o sexo" at bounding box center [928, 261] width 193 height 31
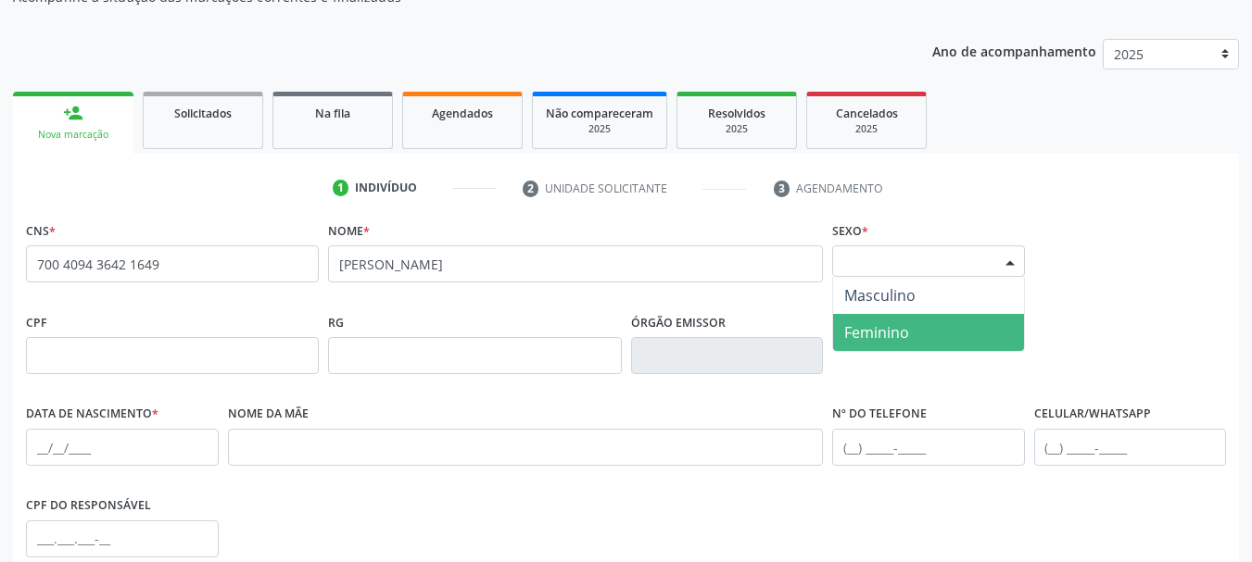
click at [864, 321] on span "Feminino" at bounding box center [928, 332] width 191 height 37
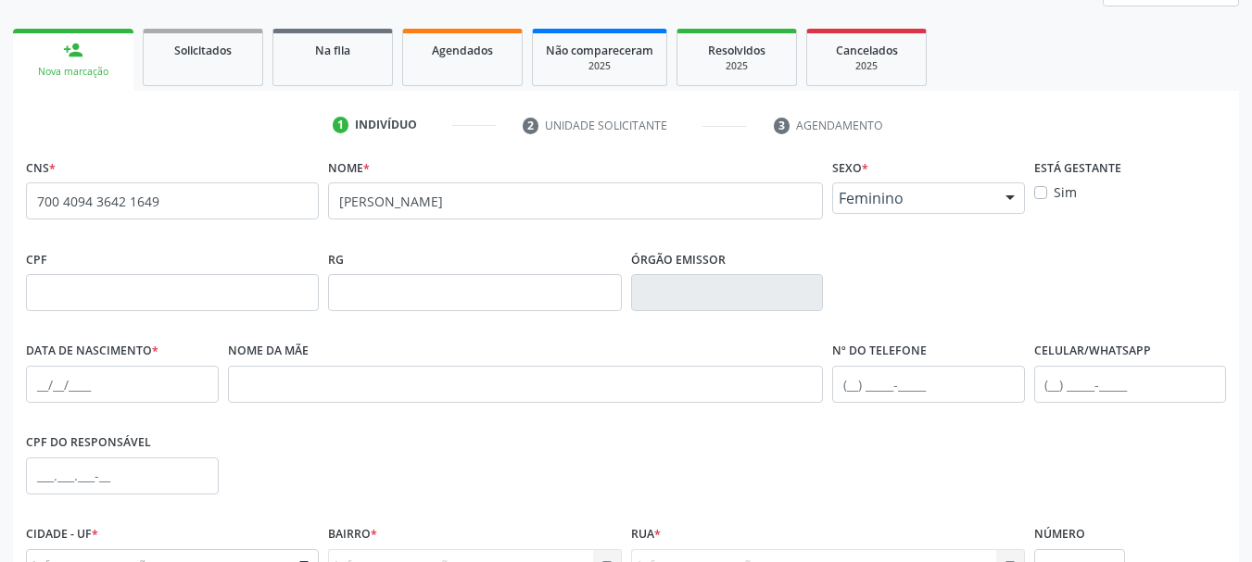
scroll to position [278, 0]
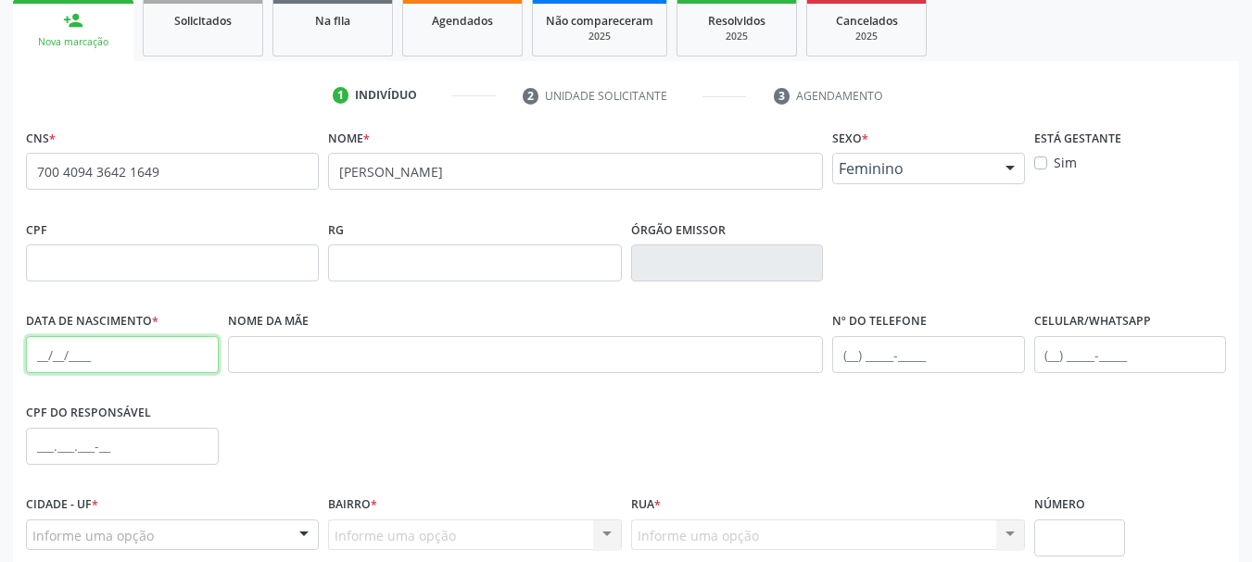
click at [43, 350] on input "text" at bounding box center [122, 354] width 193 height 37
type input "20/11/1960"
